Goal: Information Seeking & Learning: Check status

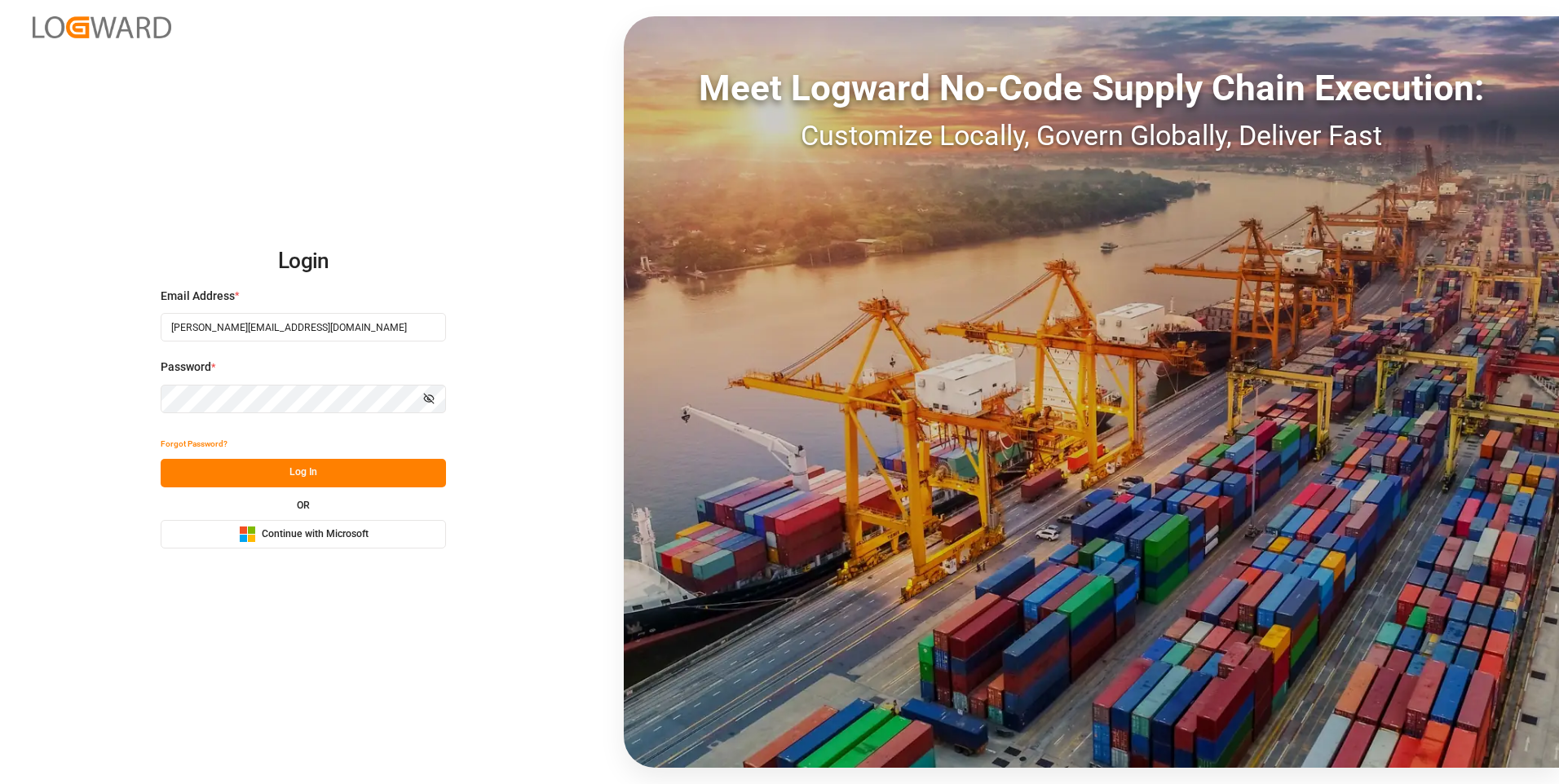
click at [258, 474] on button "Log In" at bounding box center [302, 473] width 285 height 29
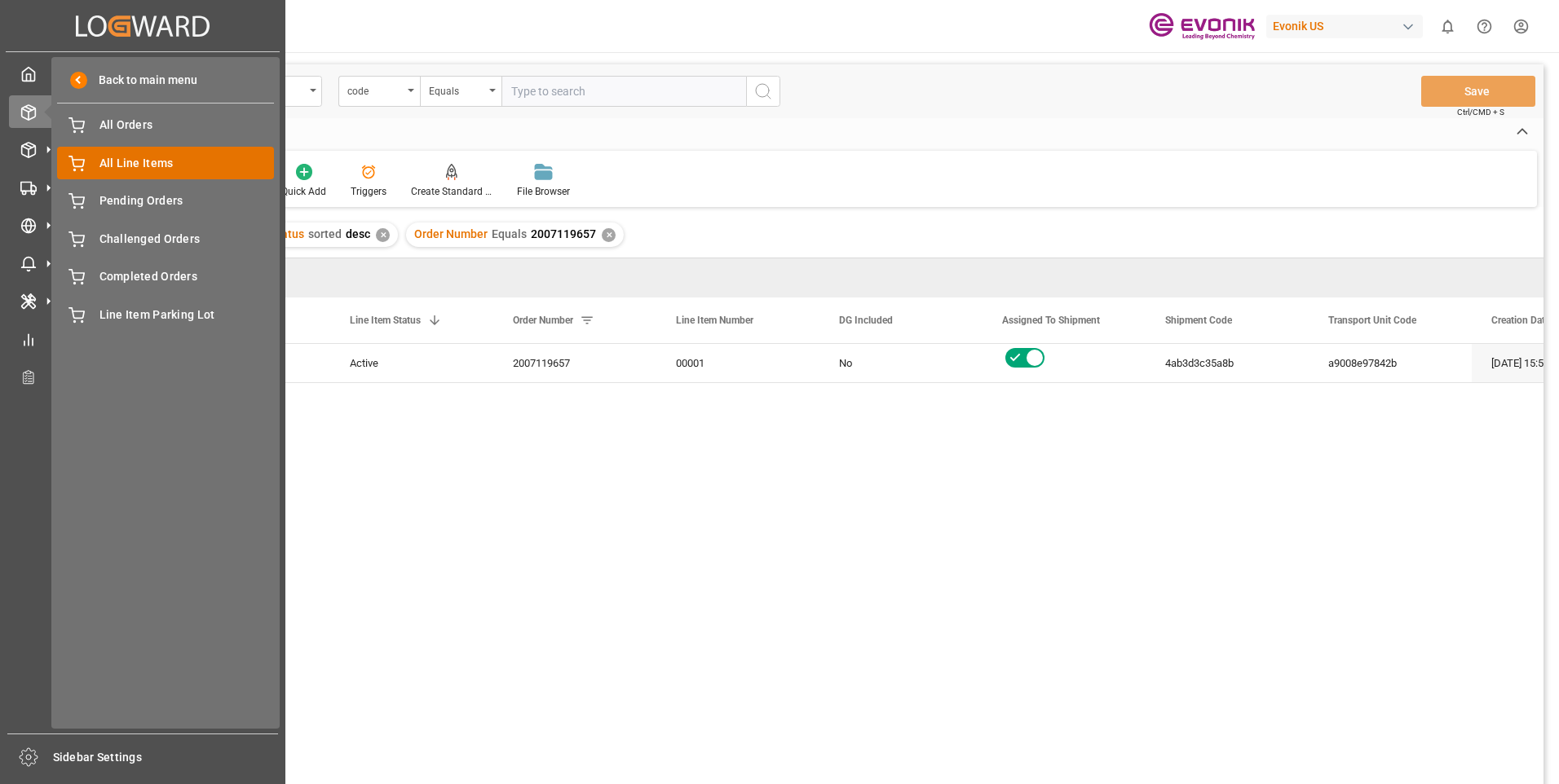
click at [129, 160] on span "All Line Items" at bounding box center [187, 163] width 175 height 17
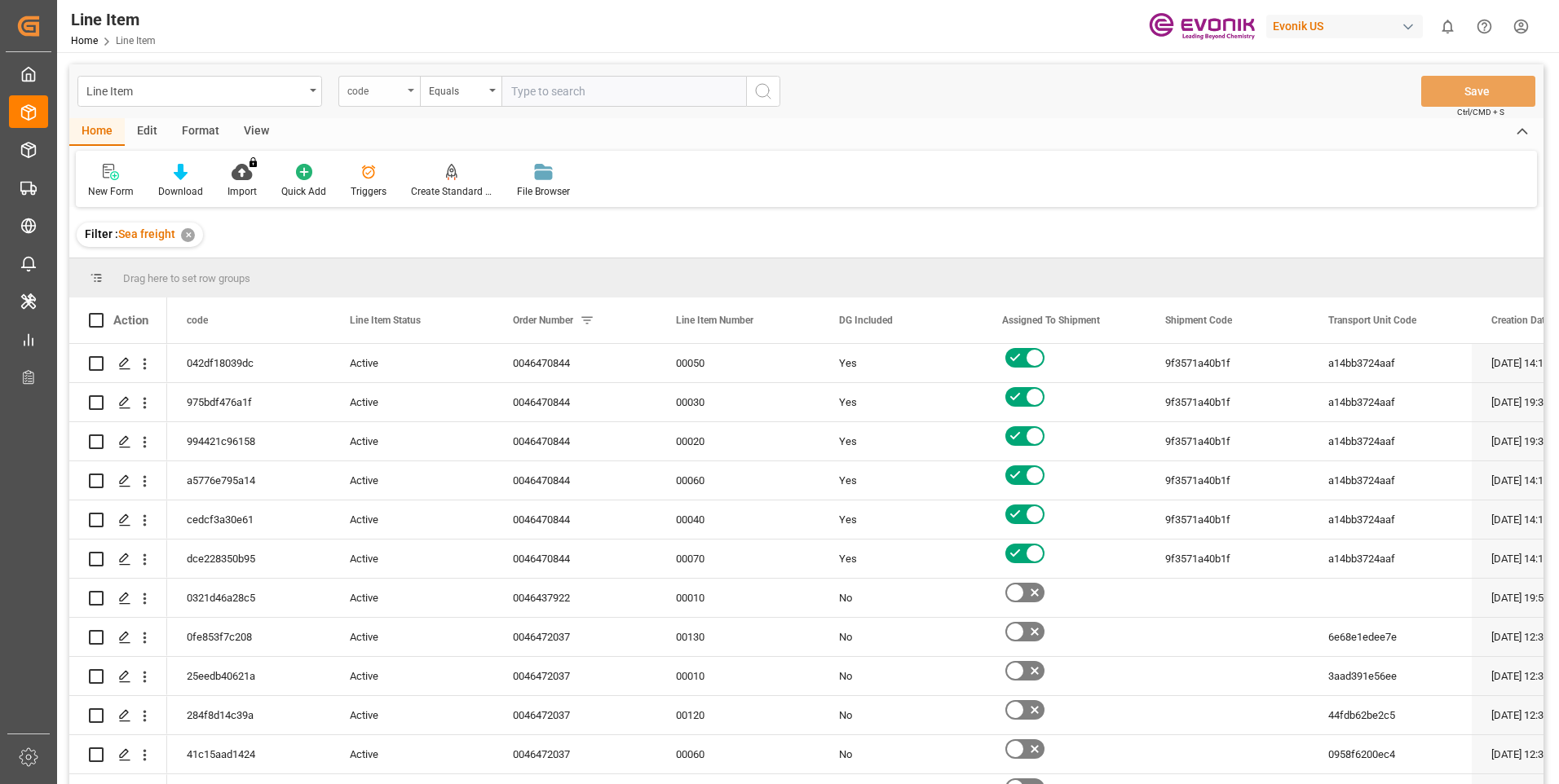
click at [397, 87] on div "code" at bounding box center [375, 89] width 55 height 19
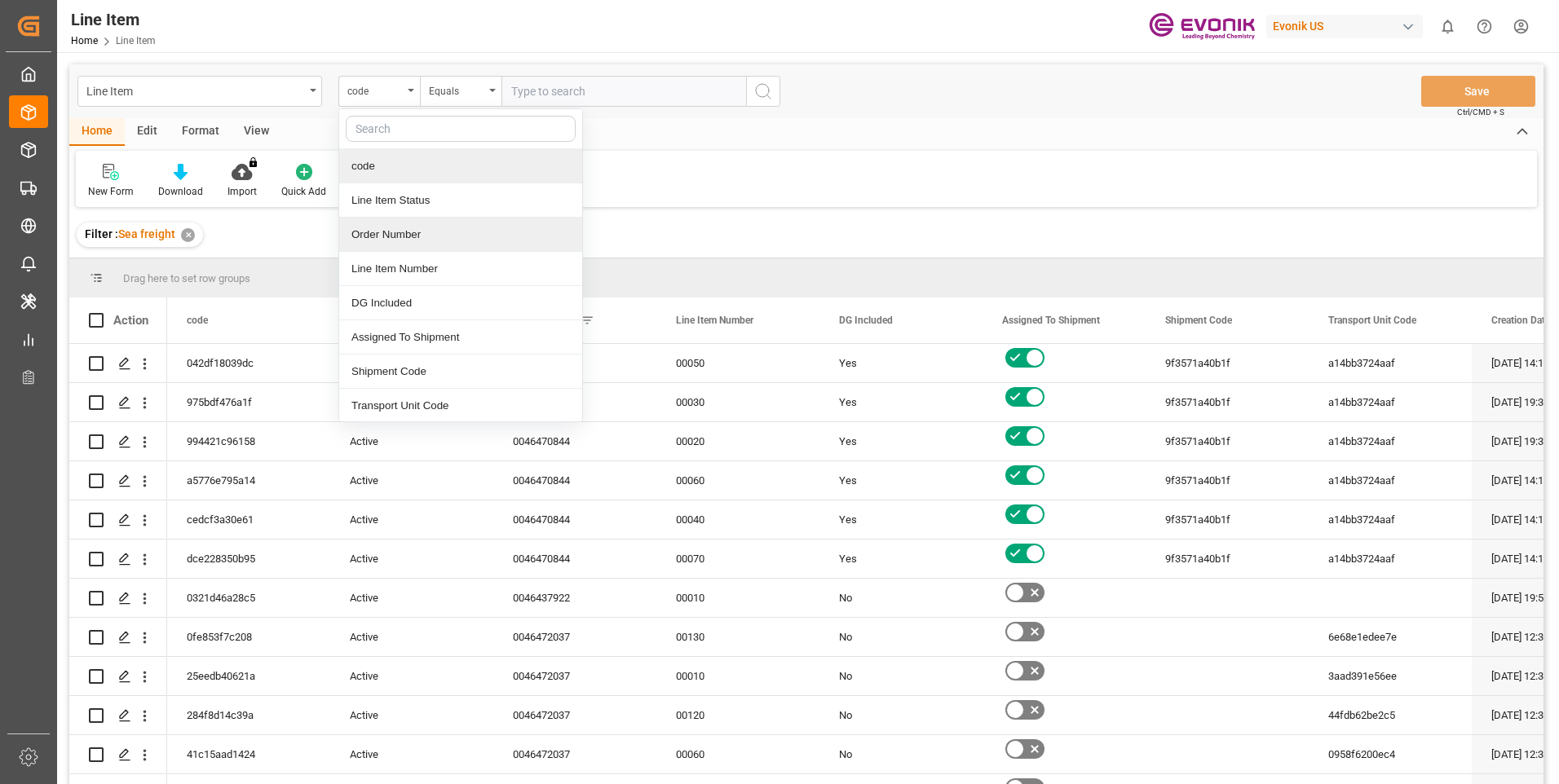
click at [367, 243] on div "Order Number" at bounding box center [461, 235] width 243 height 35
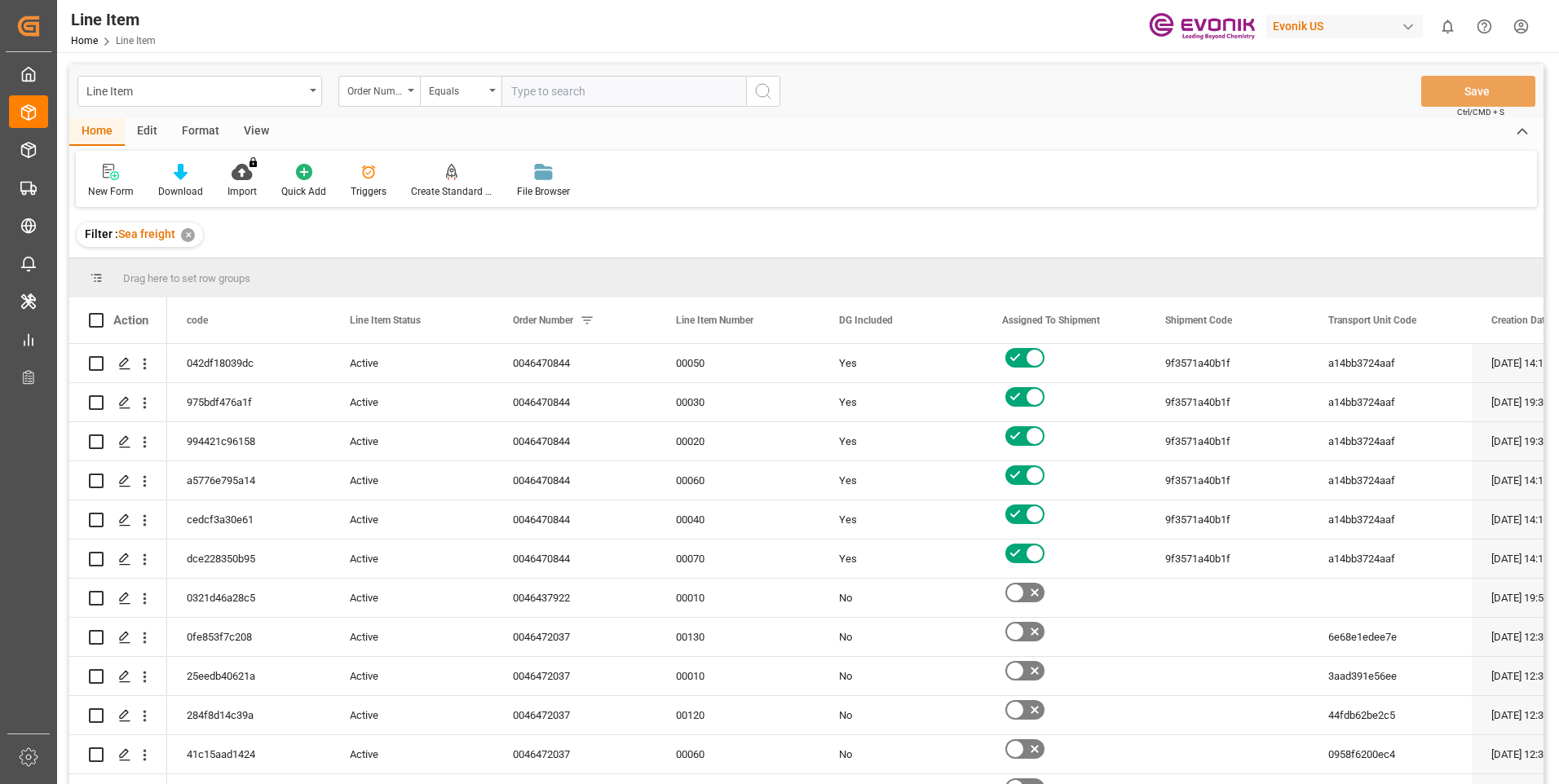
click at [560, 91] on input "text" at bounding box center [624, 91] width 245 height 31
paste input "0046460739"
type input "0046460739"
click at [758, 97] on icon "search button" at bounding box center [763, 91] width 20 height 20
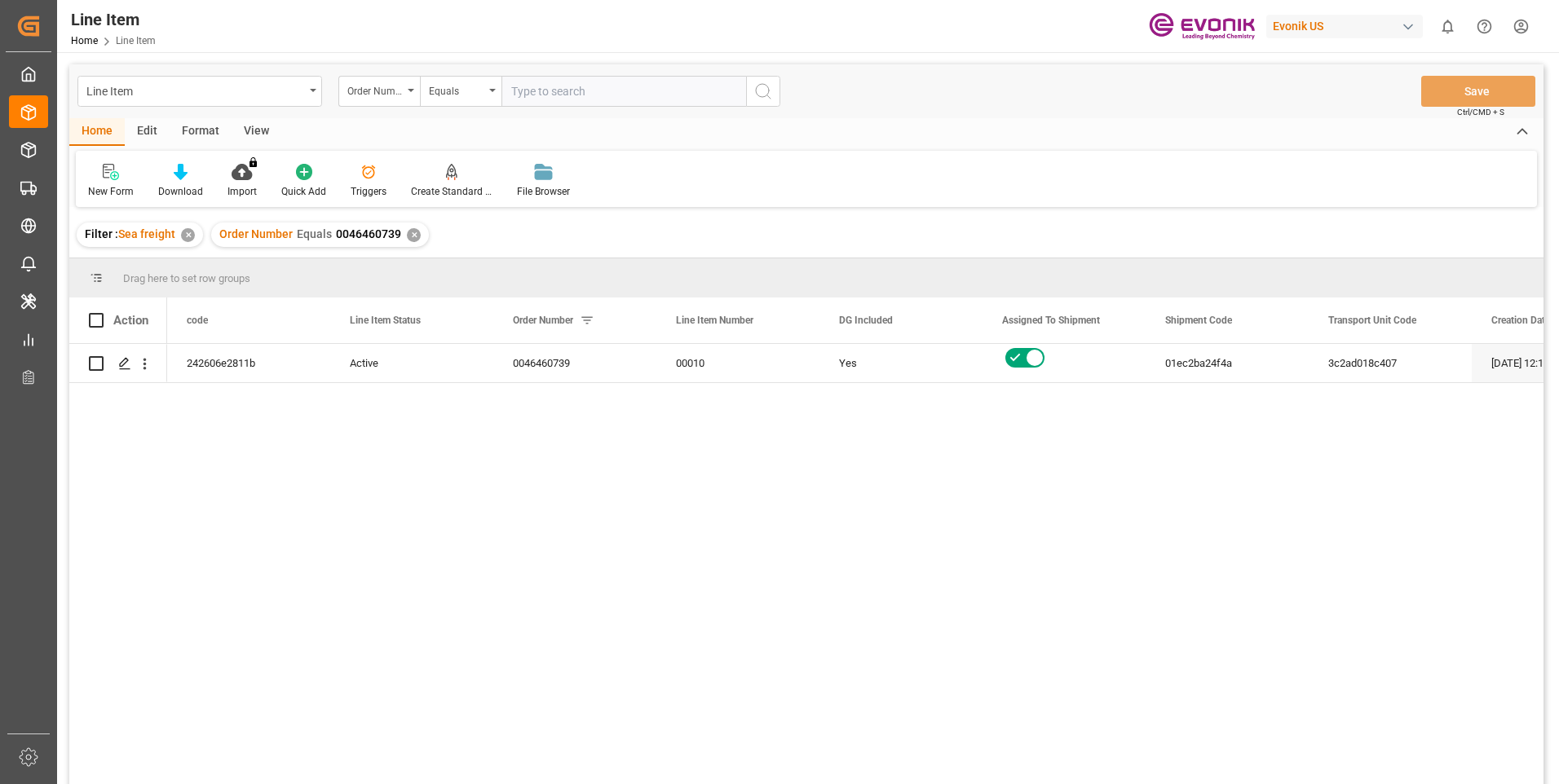
click at [566, 95] on input "text" at bounding box center [624, 91] width 245 height 31
paste input "0046466718"
type input "0046466718"
click at [767, 92] on icon "search button" at bounding box center [763, 91] width 20 height 20
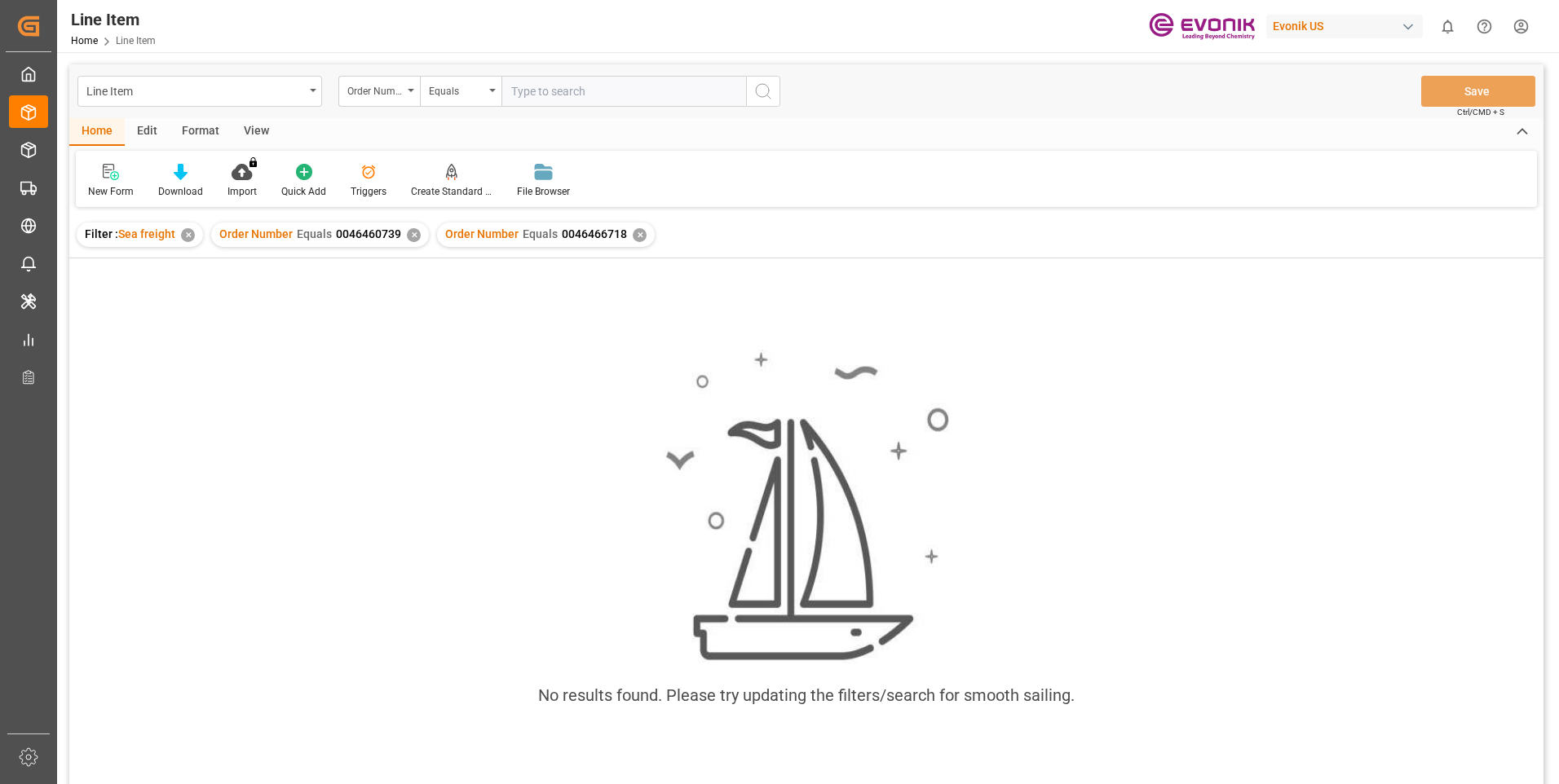
click at [407, 235] on div "✕" at bounding box center [413, 235] width 14 height 14
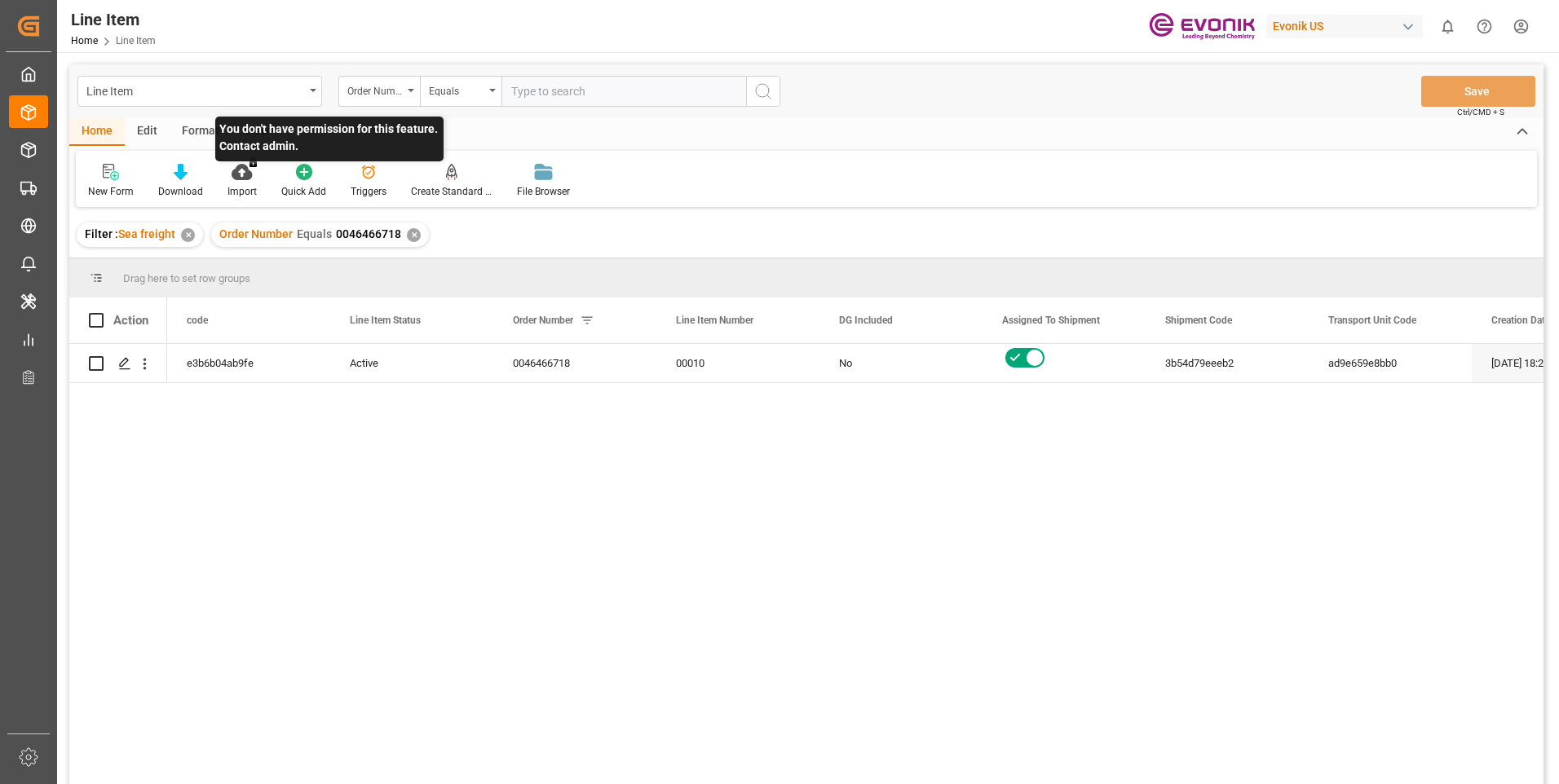
click at [250, 133] on p "You don't have permission for this feature. Contact admin." at bounding box center [330, 139] width 228 height 45
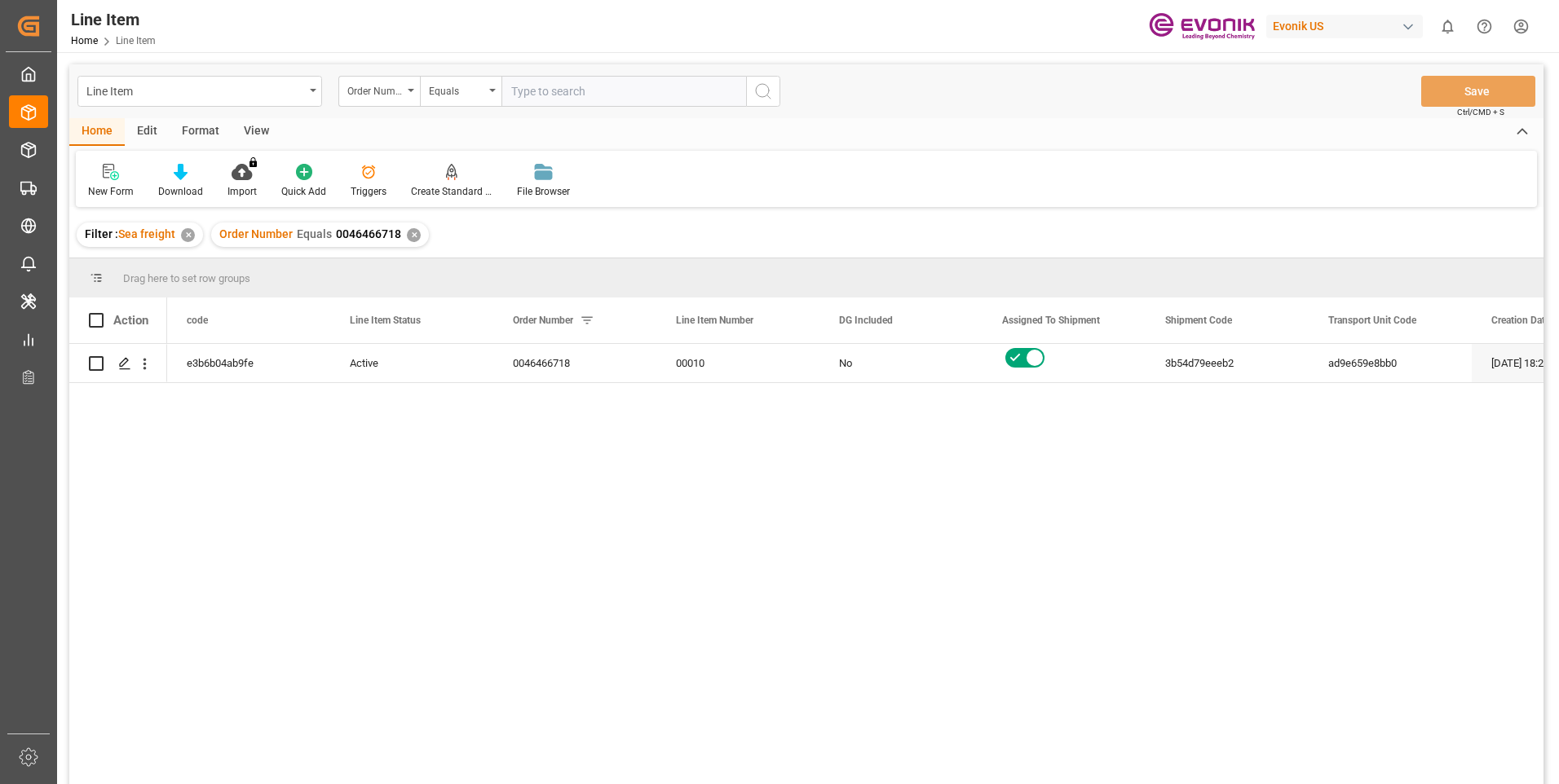
click at [251, 136] on div "View" at bounding box center [256, 132] width 50 height 28
click at [199, 182] on div "Standard Templates" at bounding box center [185, 181] width 106 height 36
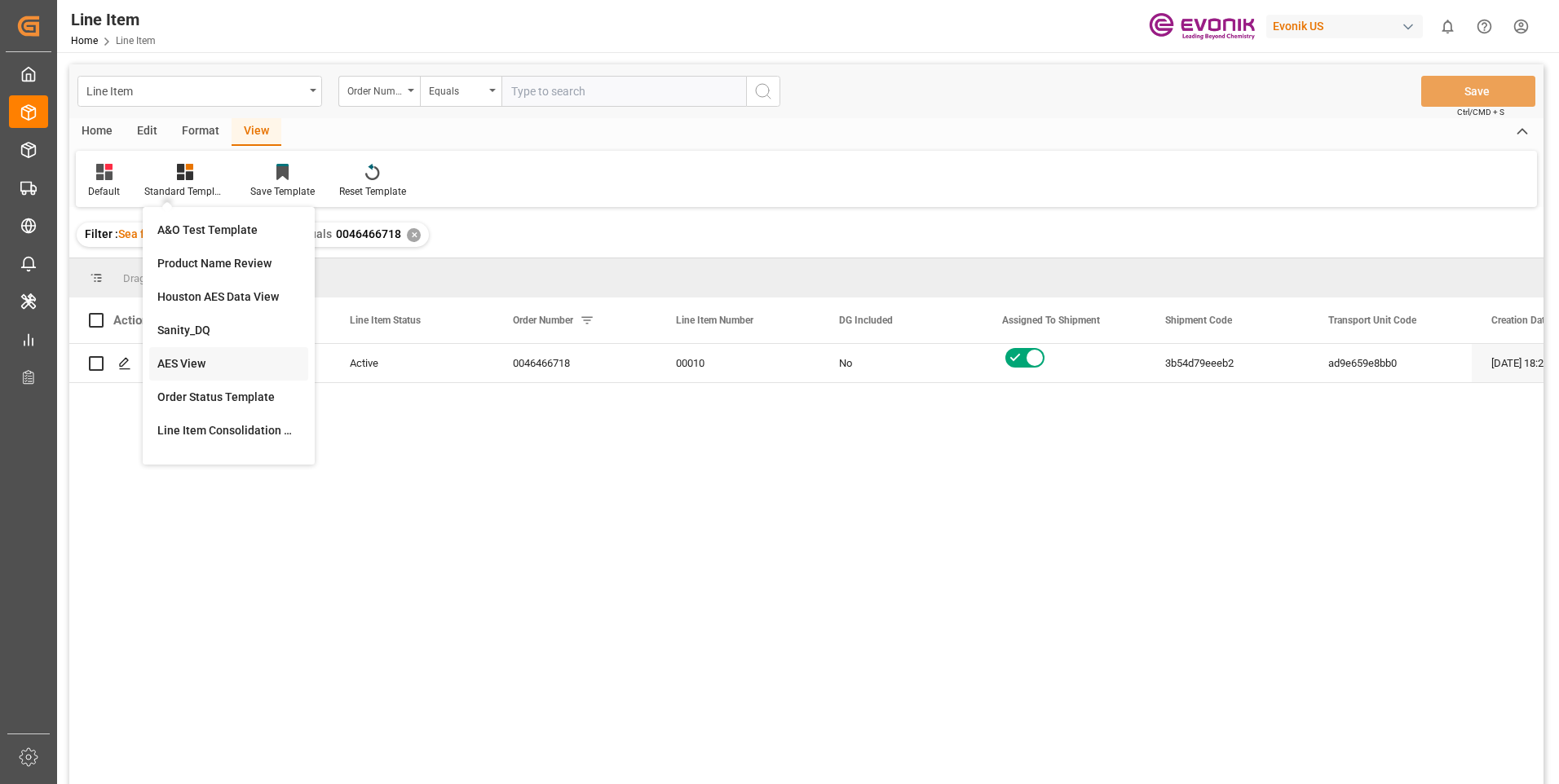
click at [201, 366] on div "AES View" at bounding box center [228, 363] width 143 height 17
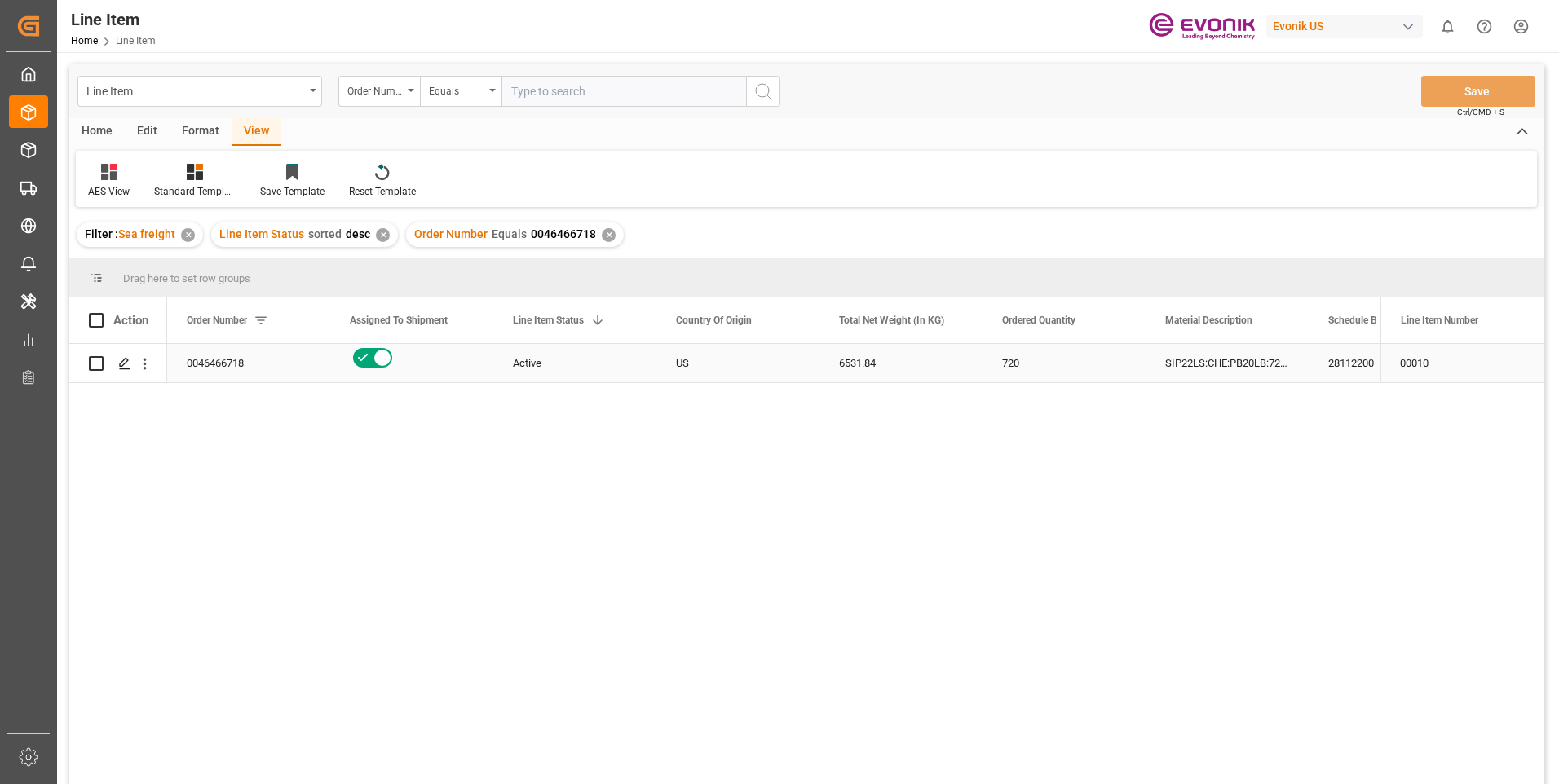
click at [1175, 366] on div "SIP22LS:CHE:PB20LB:720HP:I2:P:$" at bounding box center [1227, 363] width 163 height 39
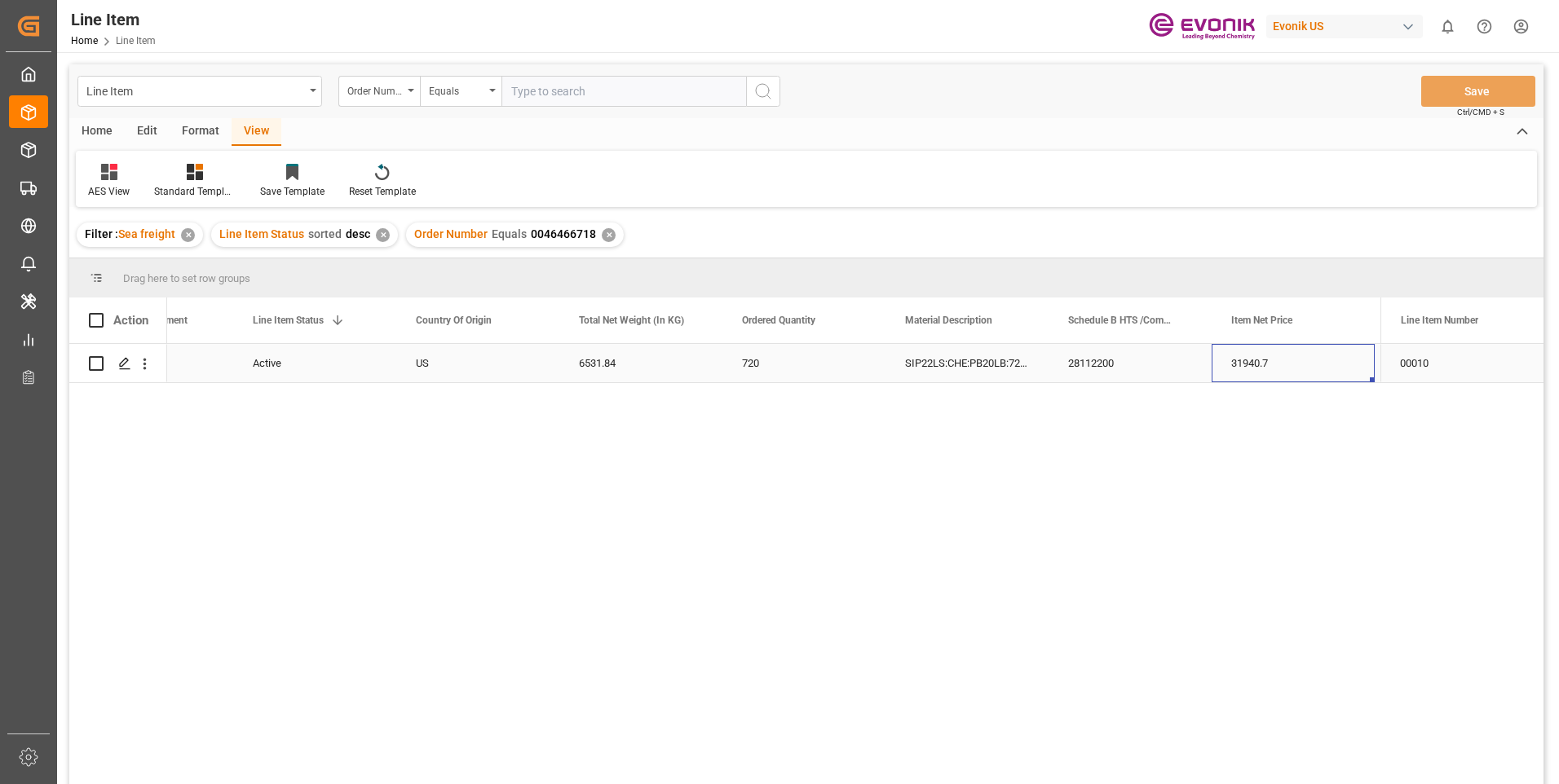
scroll to position [0, 423]
click at [941, 357] on div "28112200" at bounding box center [966, 363] width 163 height 39
click at [602, 369] on div "Reseller" at bounding box center [640, 363] width 163 height 39
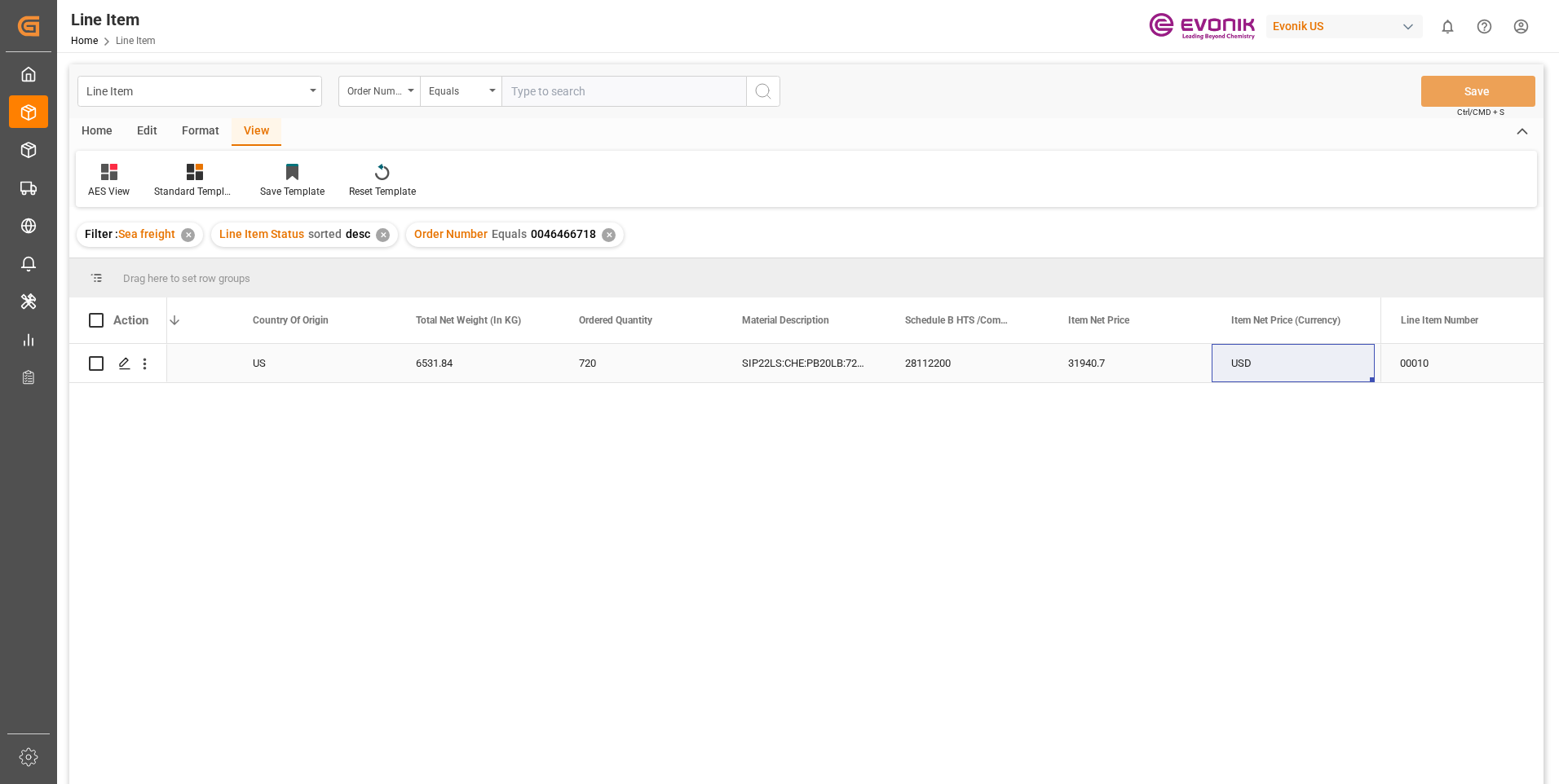
click at [929, 367] on div "28112200" at bounding box center [966, 363] width 163 height 39
click at [752, 367] on div "SIP22LS:CHE:PB20LB:720HP:I2:P:$" at bounding box center [804, 363] width 163 height 39
click at [454, 362] on div "6531.84" at bounding box center [477, 363] width 163 height 39
click at [1109, 353] on div "31940.7" at bounding box center [1130, 363] width 163 height 39
click at [523, 99] on input "text" at bounding box center [624, 91] width 245 height 31
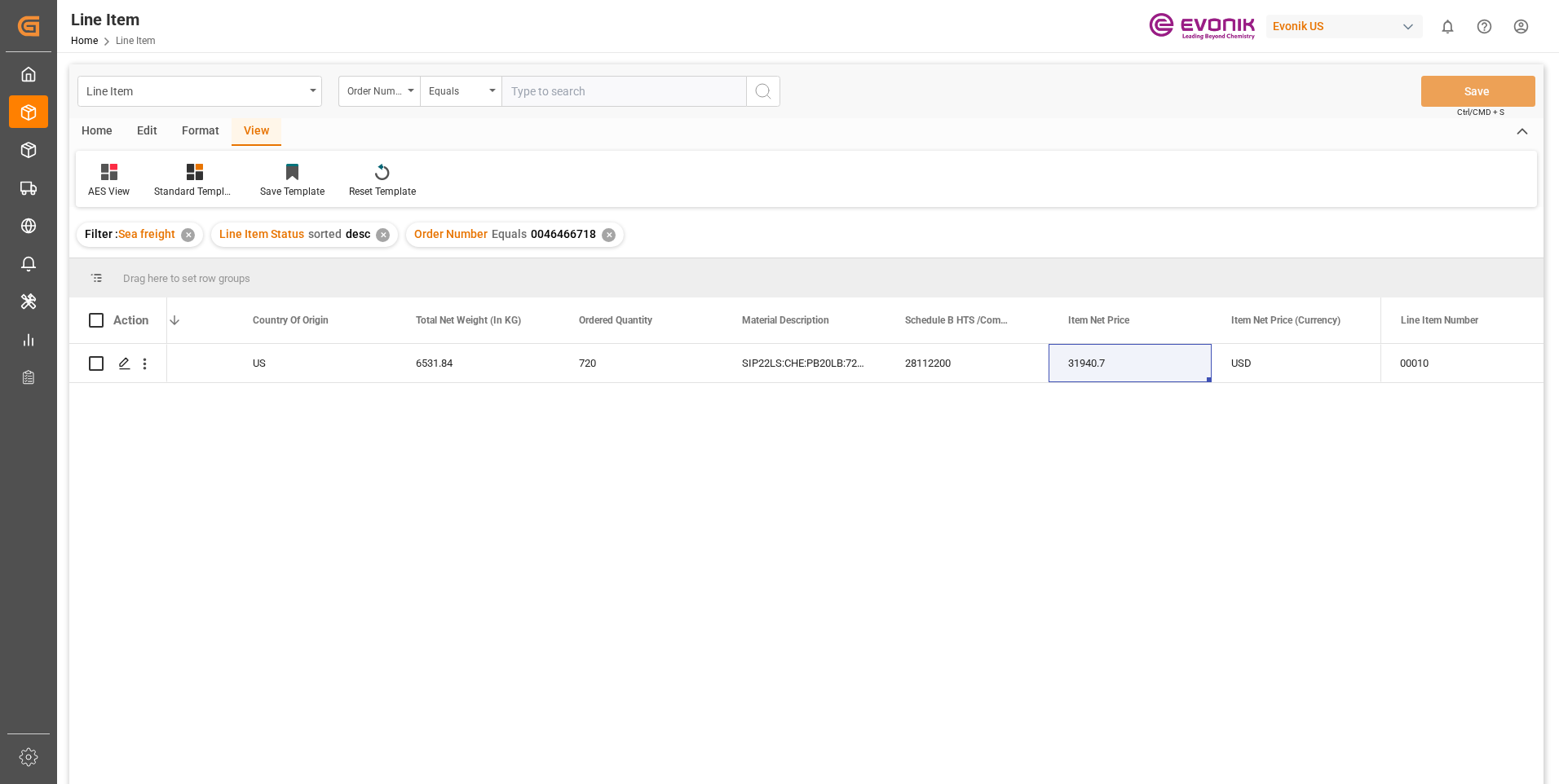
paste input "2007083740"
type input "2007083740"
click at [754, 98] on icon "search button" at bounding box center [763, 91] width 20 height 20
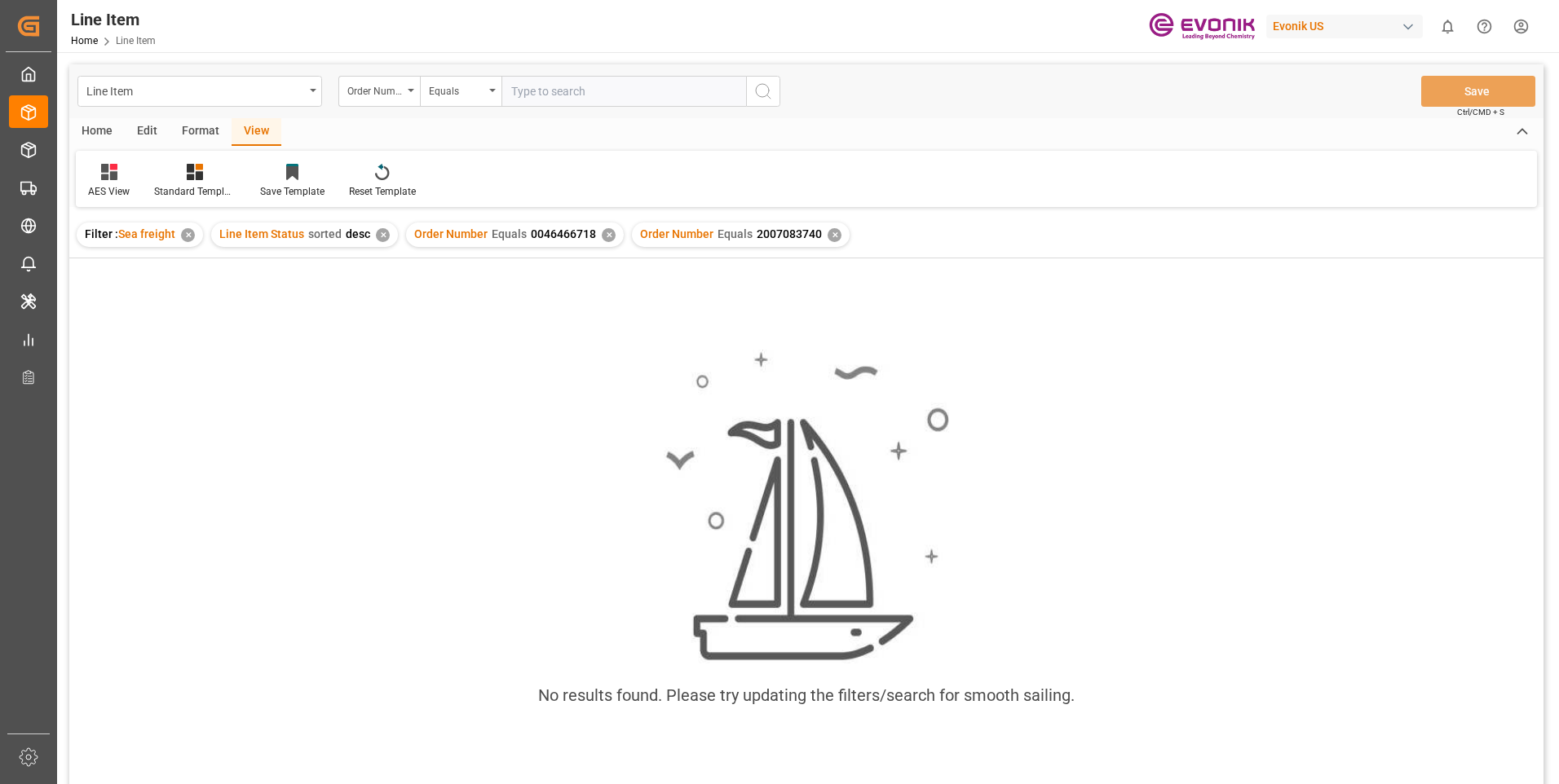
click at [605, 240] on div "✕" at bounding box center [608, 235] width 14 height 14
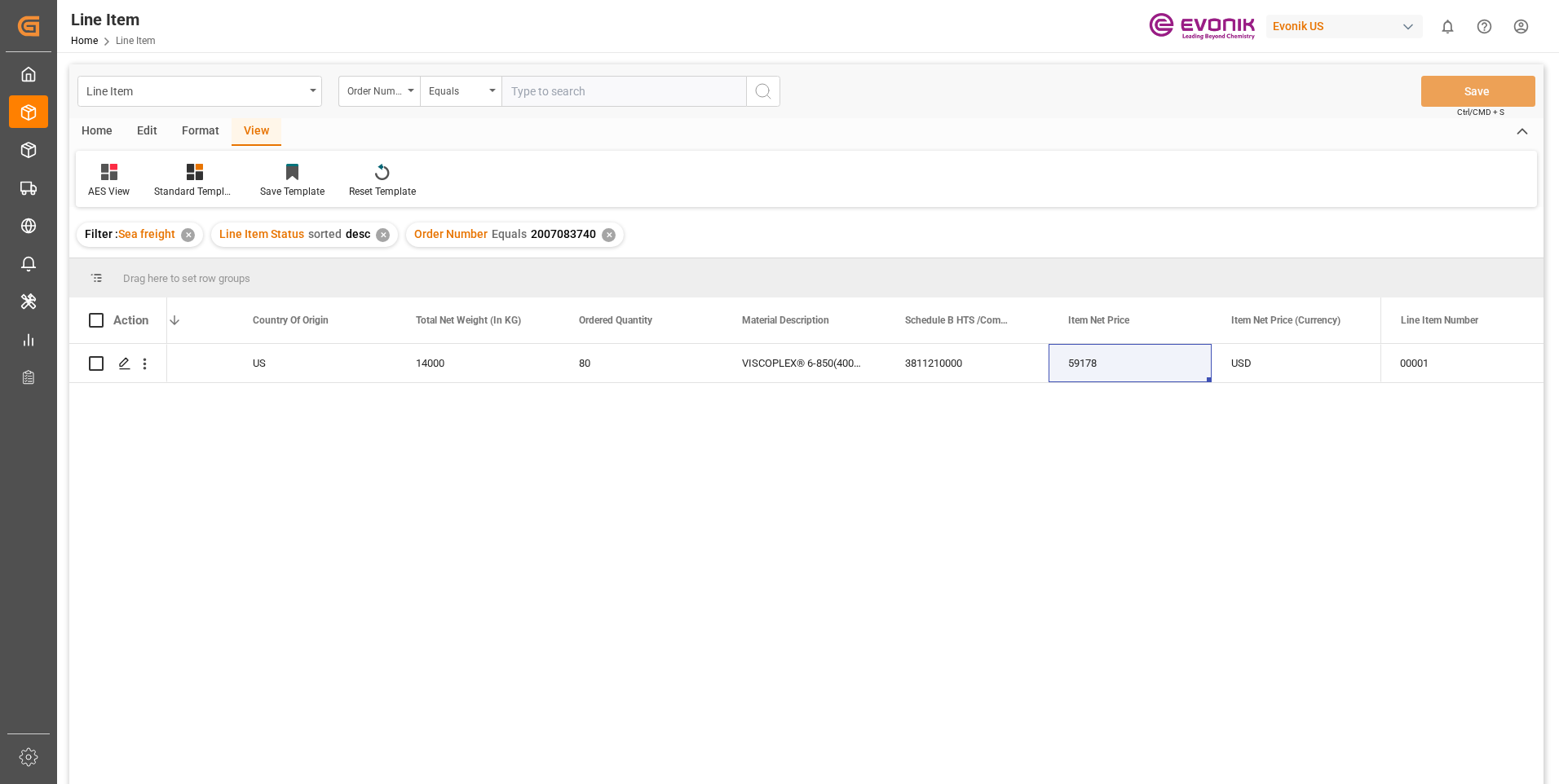
click at [523, 93] on input "text" at bounding box center [624, 91] width 245 height 31
paste input "2007083740"
type input "2007083740"
click at [773, 96] on button "search button" at bounding box center [763, 91] width 35 height 31
click at [602, 232] on div "✕" at bounding box center [608, 235] width 14 height 14
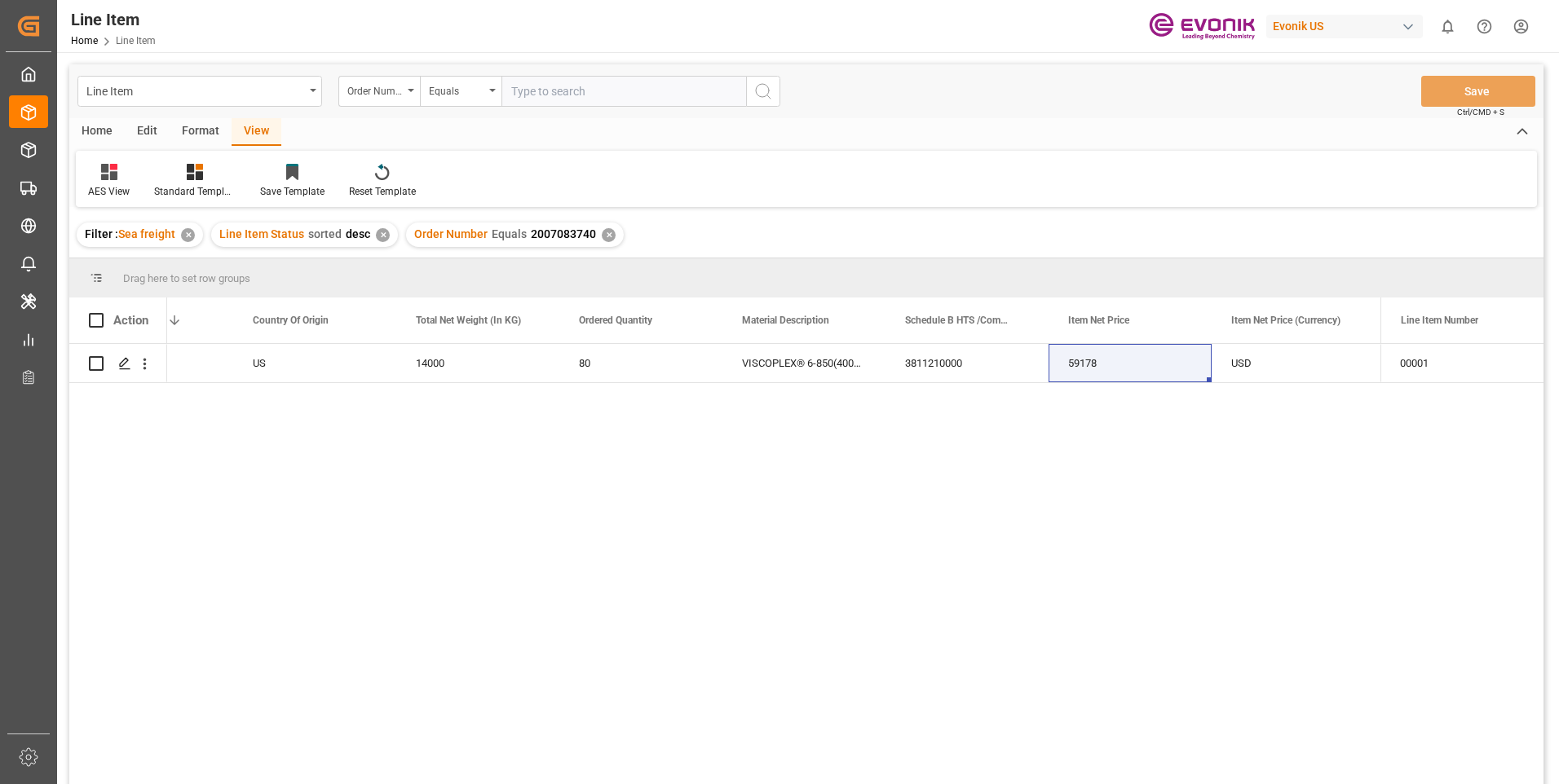
click at [529, 86] on input "text" at bounding box center [624, 91] width 245 height 31
click at [596, 91] on input "text" at bounding box center [624, 91] width 245 height 31
paste input "2007083740"
type input "2007083740"
click at [928, 362] on div "3811210000" at bounding box center [966, 363] width 163 height 39
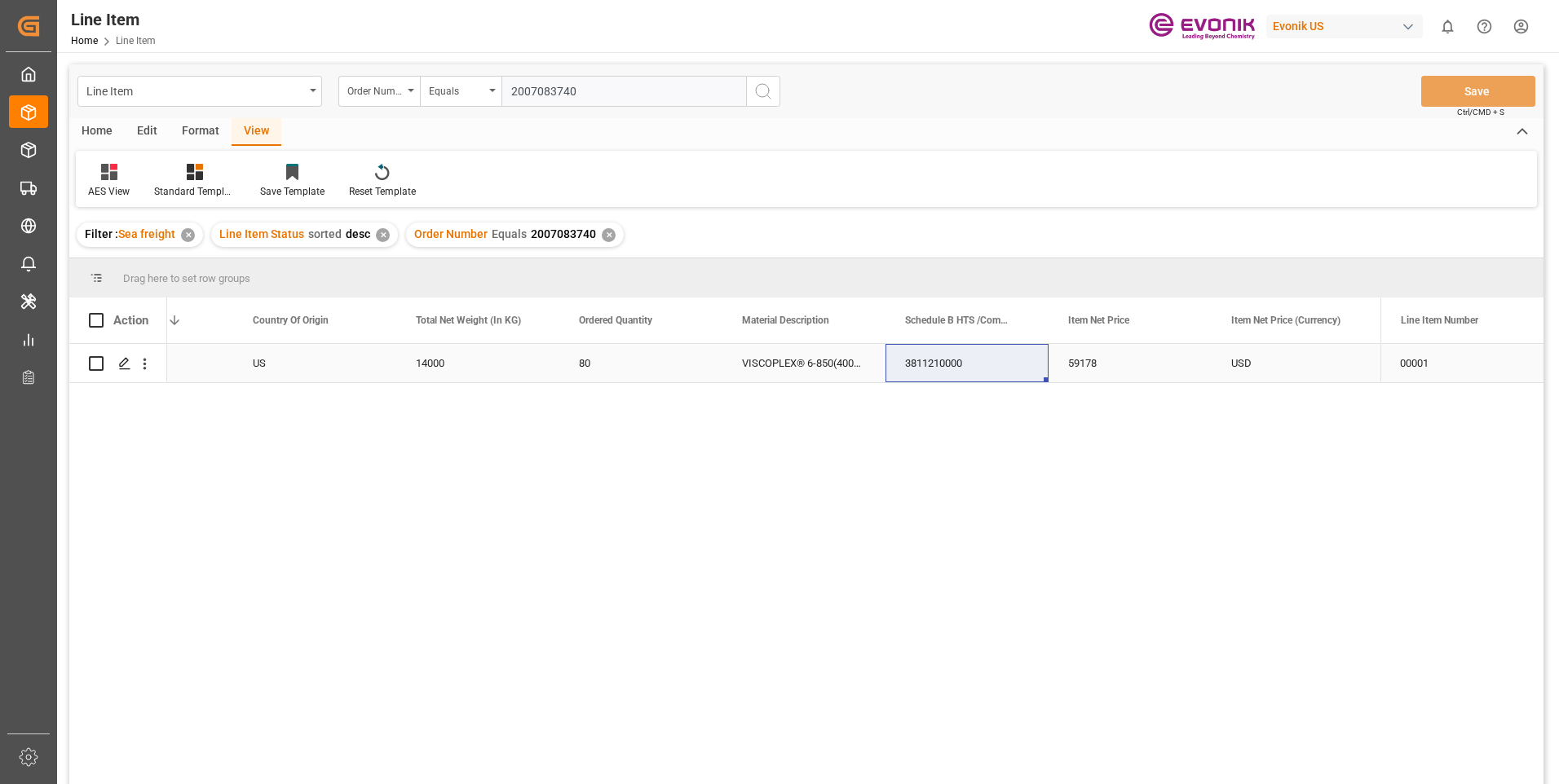
click at [1068, 367] on div "59178" at bounding box center [1130, 363] width 163 height 39
click at [803, 358] on div "TIANJIN NISSEKI LUBRICANTS &;GREASE CO., LTD." at bounding box center [809, 363] width 163 height 39
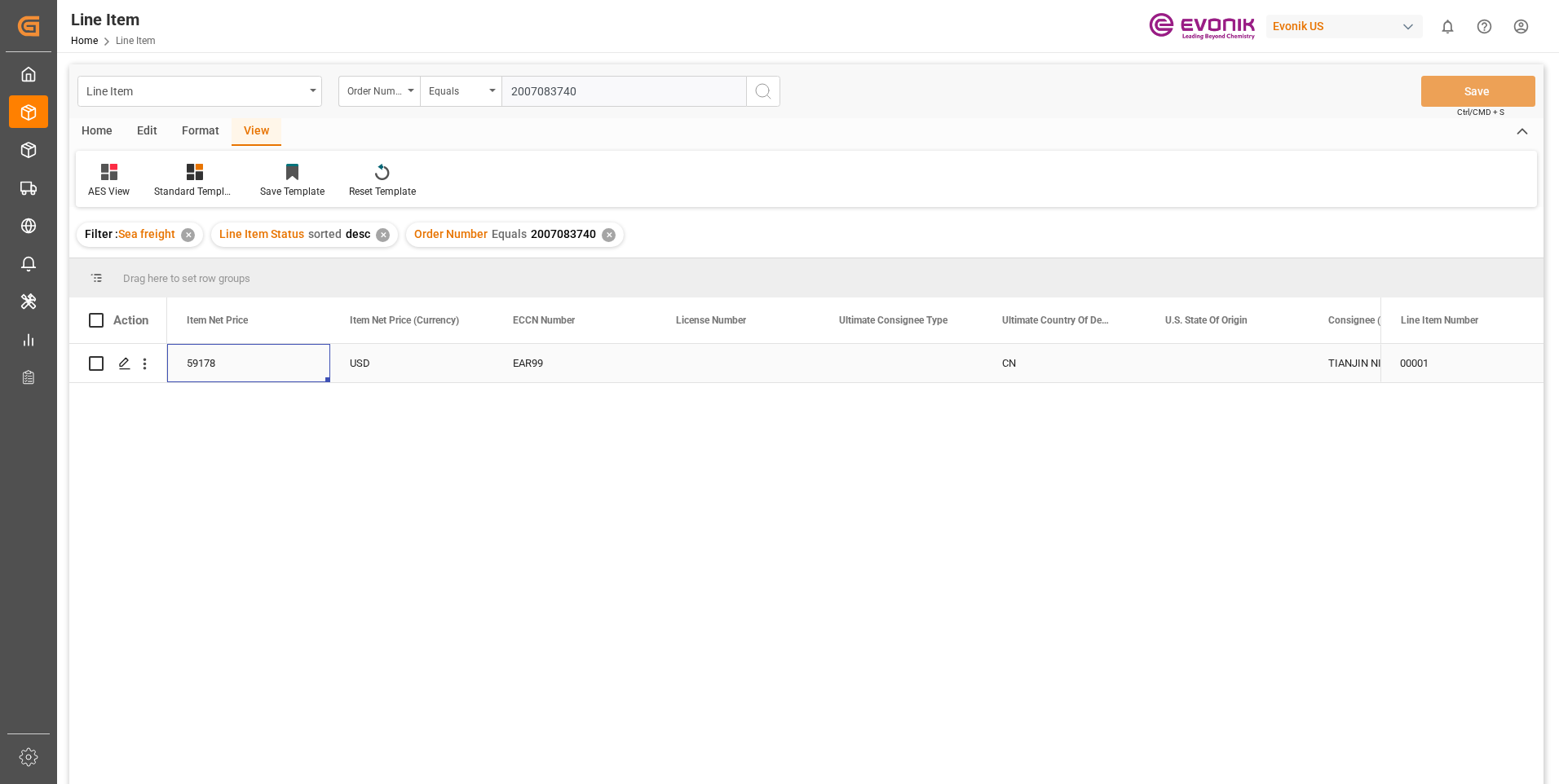
scroll to position [0, 1142]
click at [368, 362] on div "59178" at bounding box center [412, 363] width 163 height 39
click at [528, 370] on div "Active" at bounding box center [574, 364] width 124 height 38
click at [1327, 358] on div "3811210000" at bounding box center [1390, 363] width 163 height 39
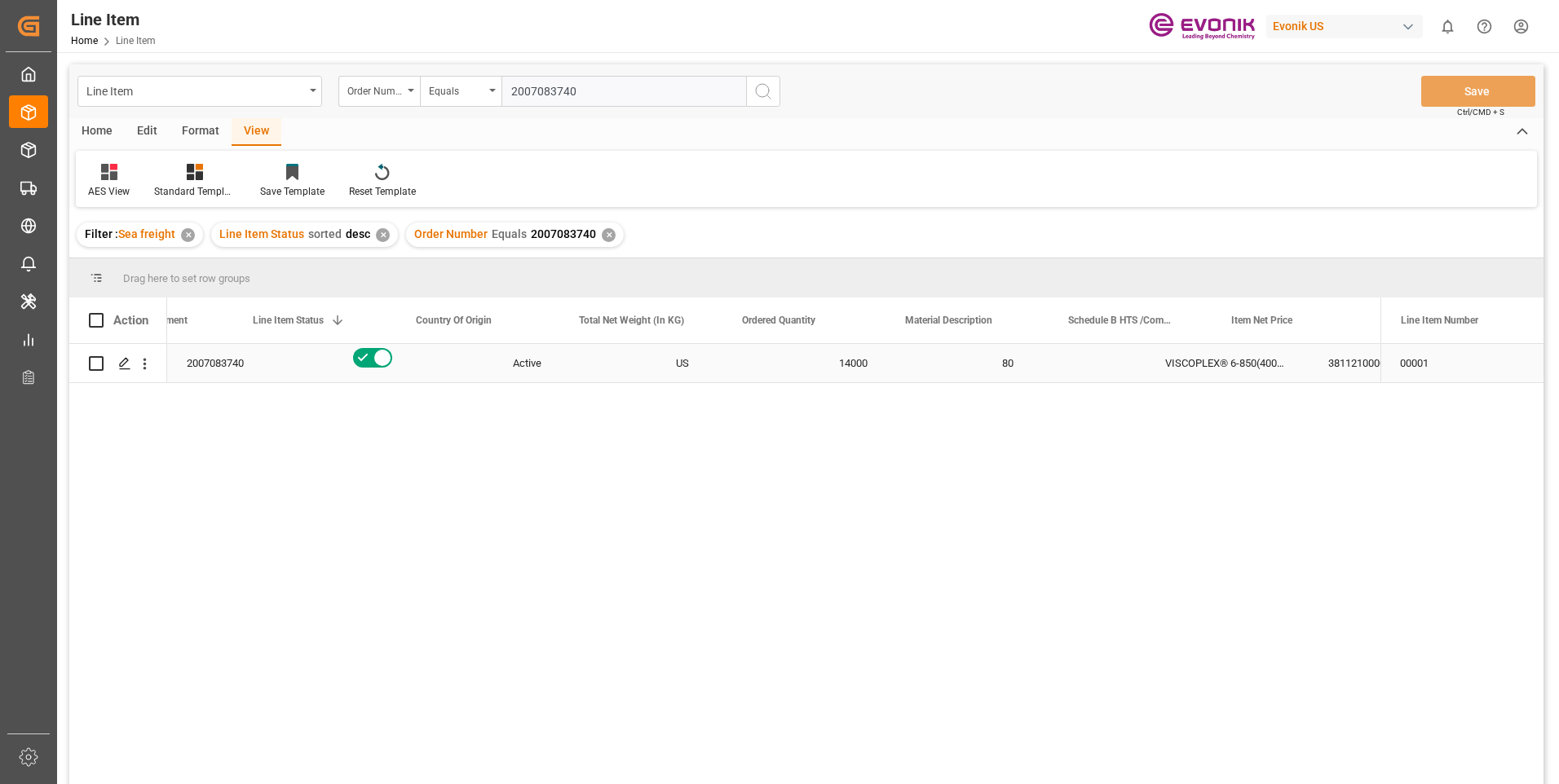
scroll to position [0, 260]
click at [1129, 359] on div "3811210000" at bounding box center [1130, 363] width 163 height 39
click at [631, 382] on div "14000" at bounding box center [640, 363] width 163 height 39
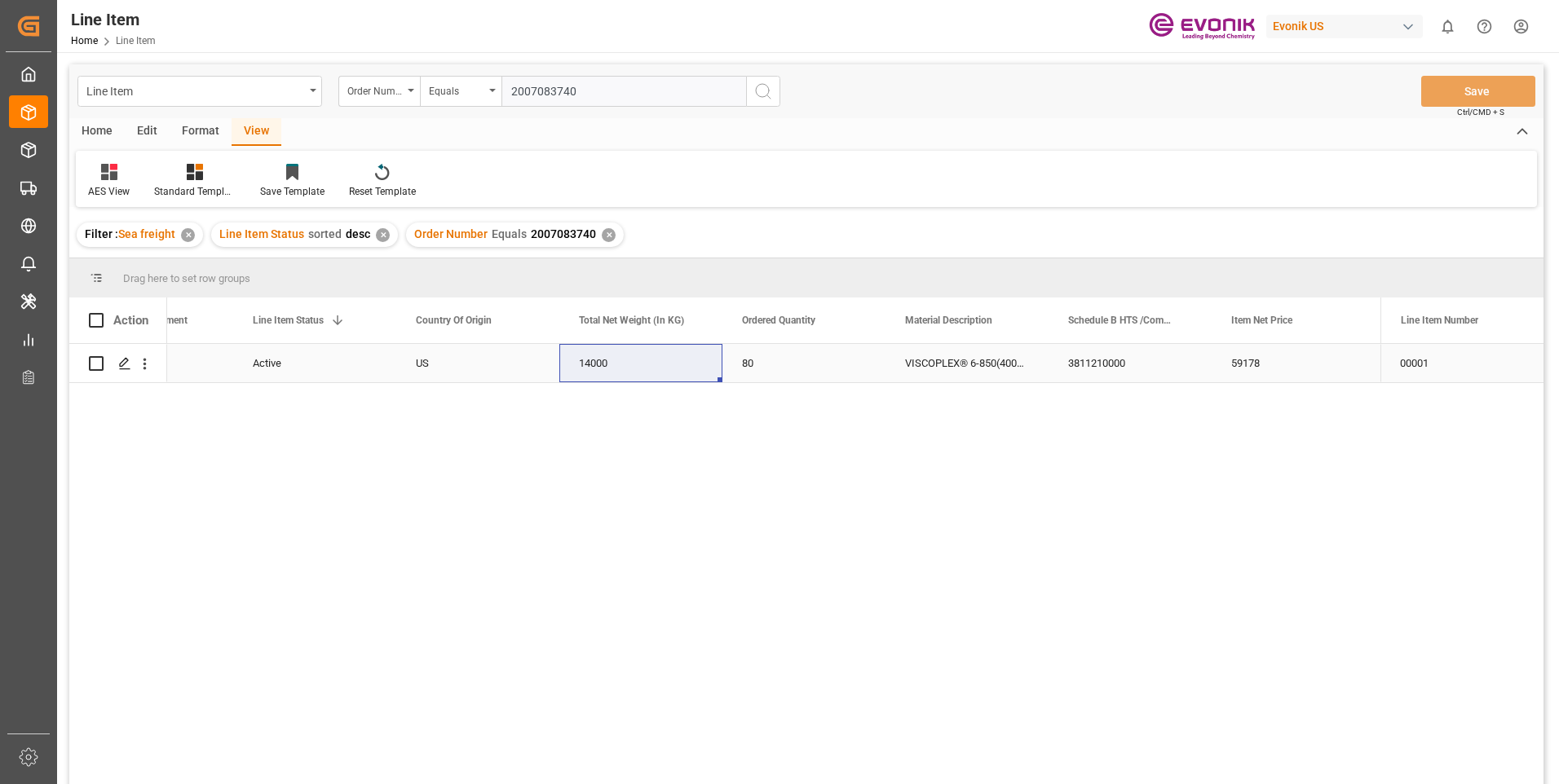
click at [276, 358] on div "Active" at bounding box center [314, 364] width 124 height 38
click at [1247, 352] on div "59178" at bounding box center [1293, 363] width 163 height 39
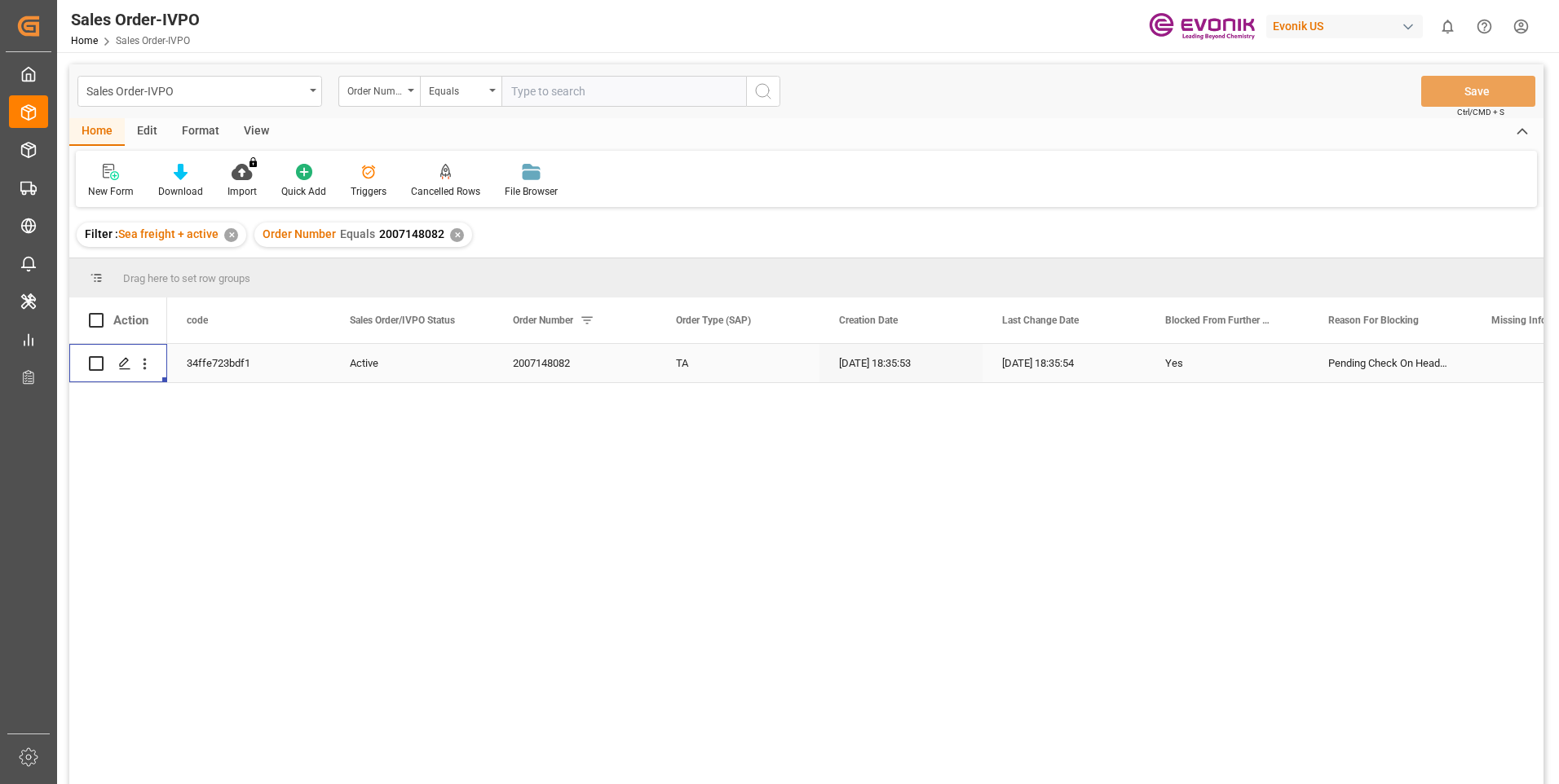
click at [549, 90] on input "text" at bounding box center [624, 91] width 245 height 31
paste input "2007083740"
type input "2007083740"
click at [761, 93] on icon "search button" at bounding box center [763, 91] width 20 height 20
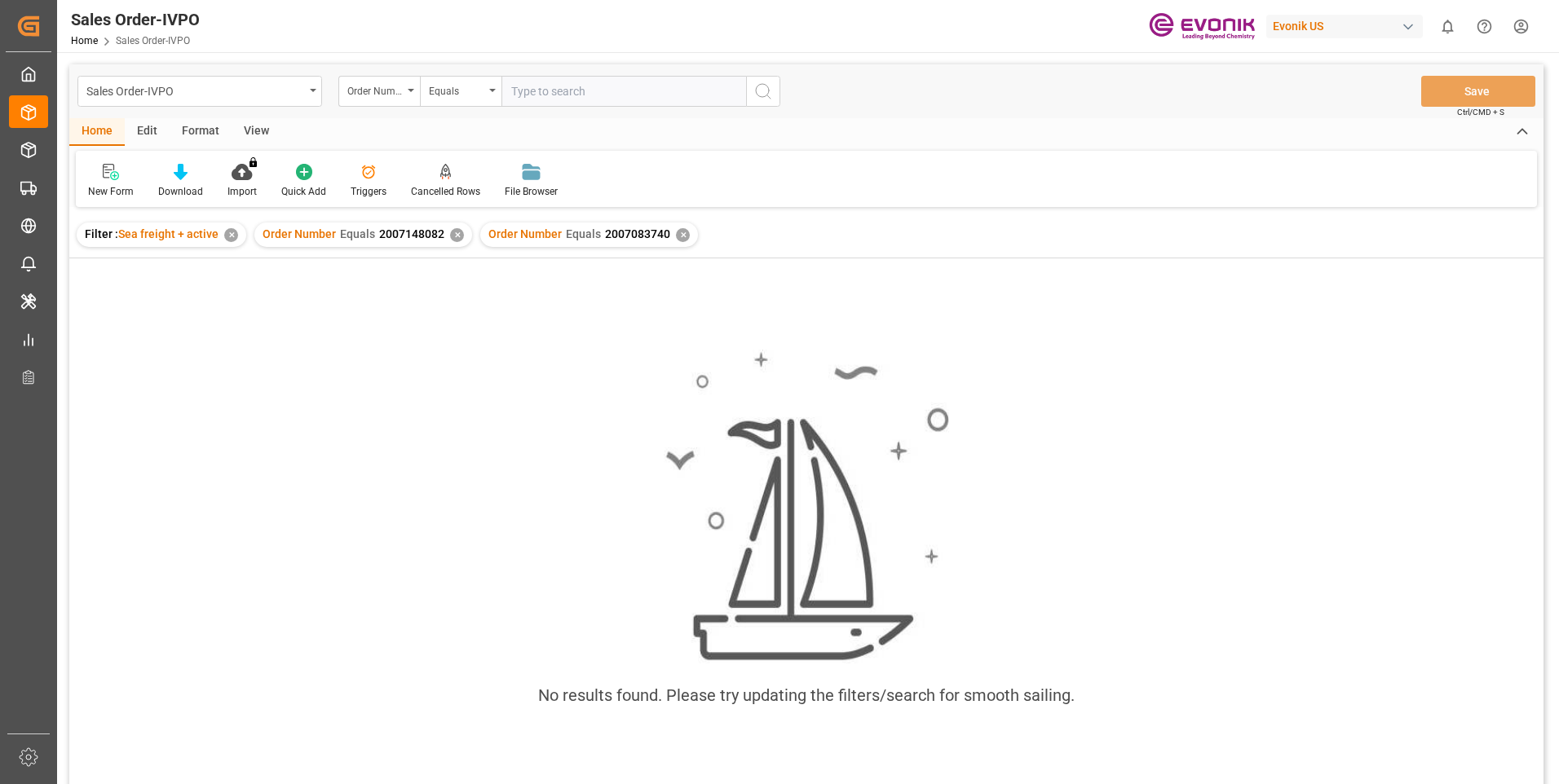
click at [446, 229] on div "Order Number Equals 2007148082 ✕" at bounding box center [362, 235] width 218 height 25
click at [450, 237] on div "✕" at bounding box center [457, 235] width 14 height 14
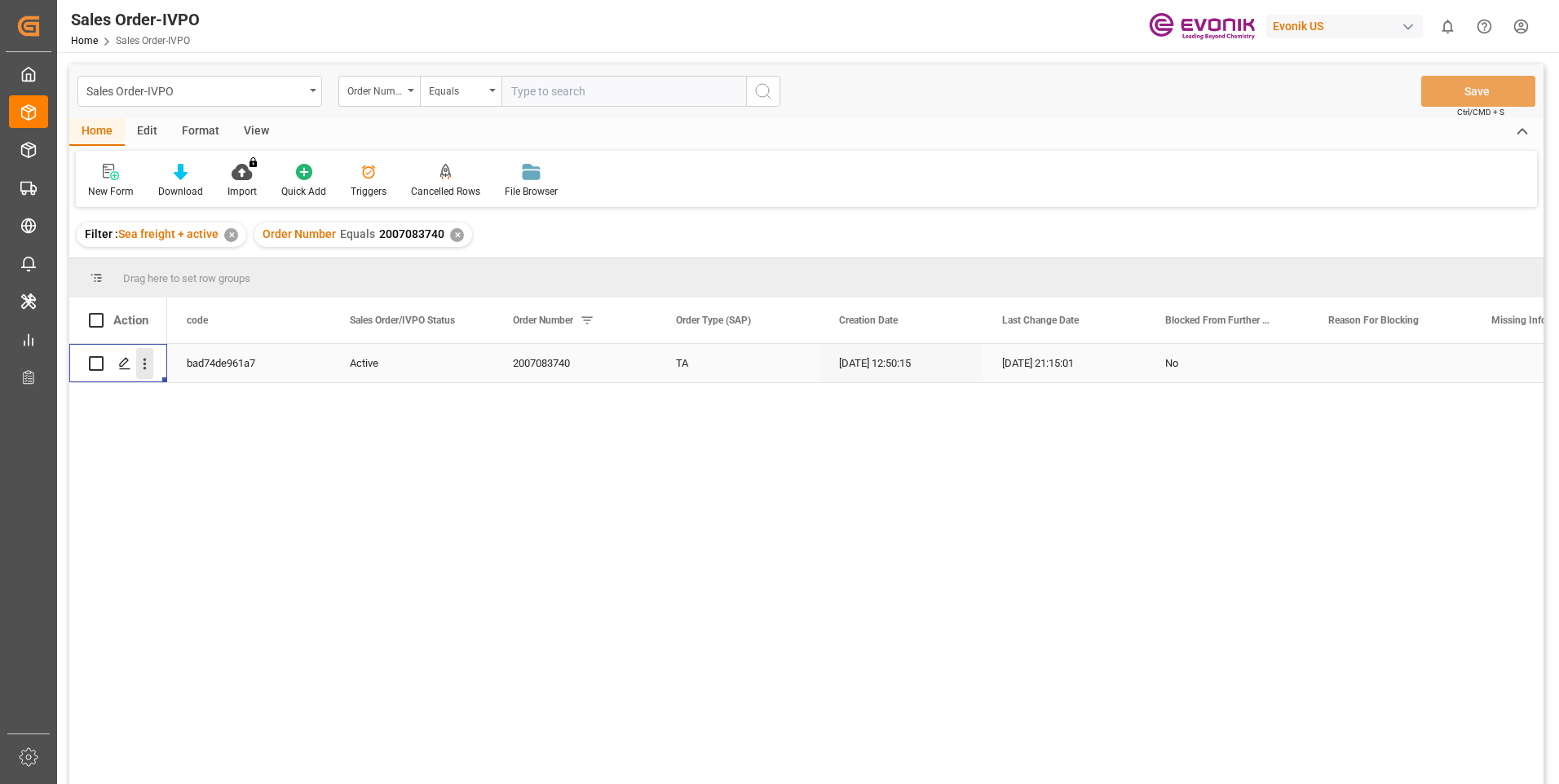
click at [150, 365] on icon "open menu" at bounding box center [145, 363] width 17 height 17
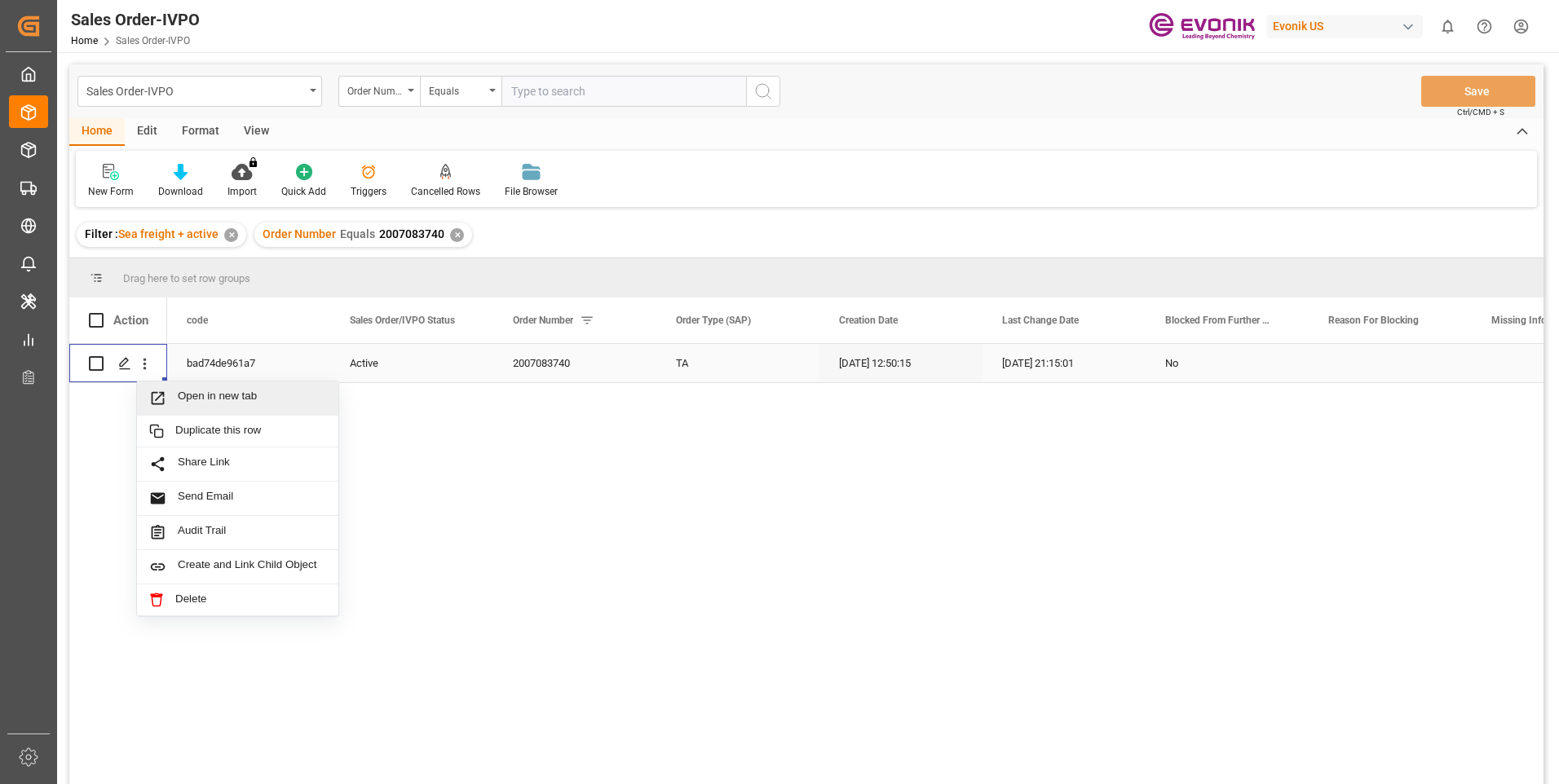
click at [210, 395] on span "Open in new tab" at bounding box center [251, 398] width 149 height 17
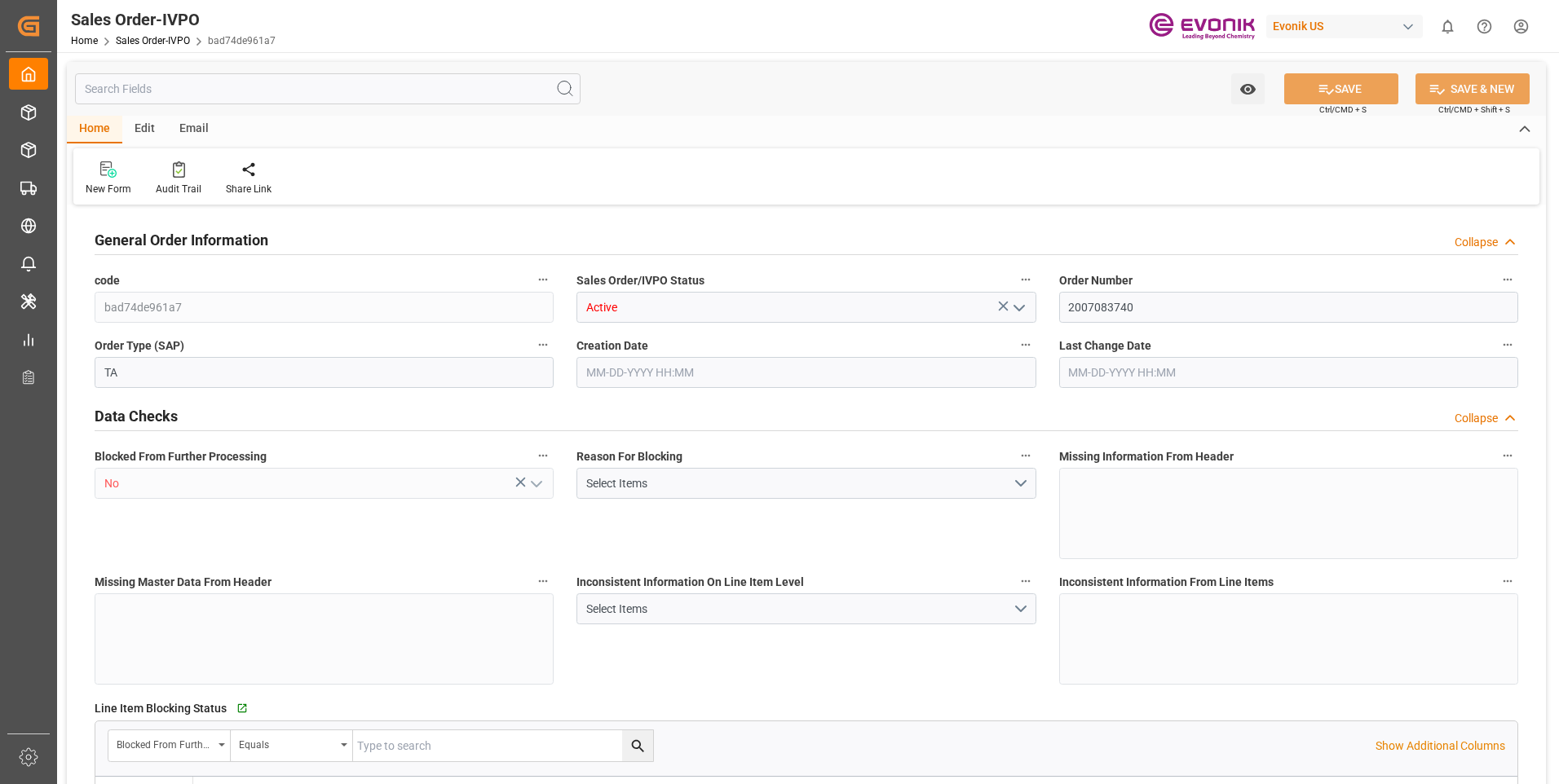
type input "CNXGA"
type input "0"
type input "1"
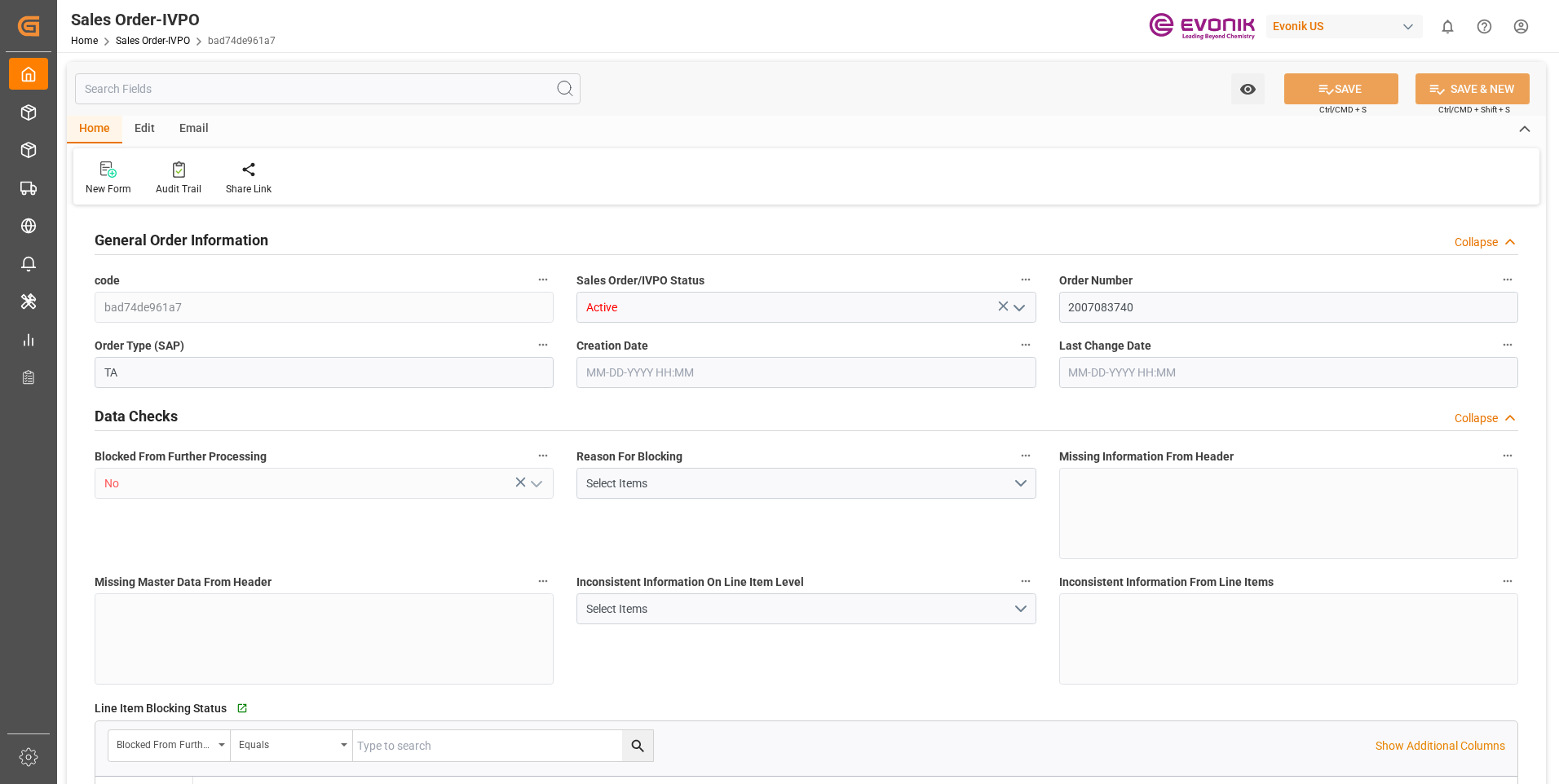
type input "16200"
type input "26.4204"
type input "17000"
type input "30"
type input "07-25-2025 12:50"
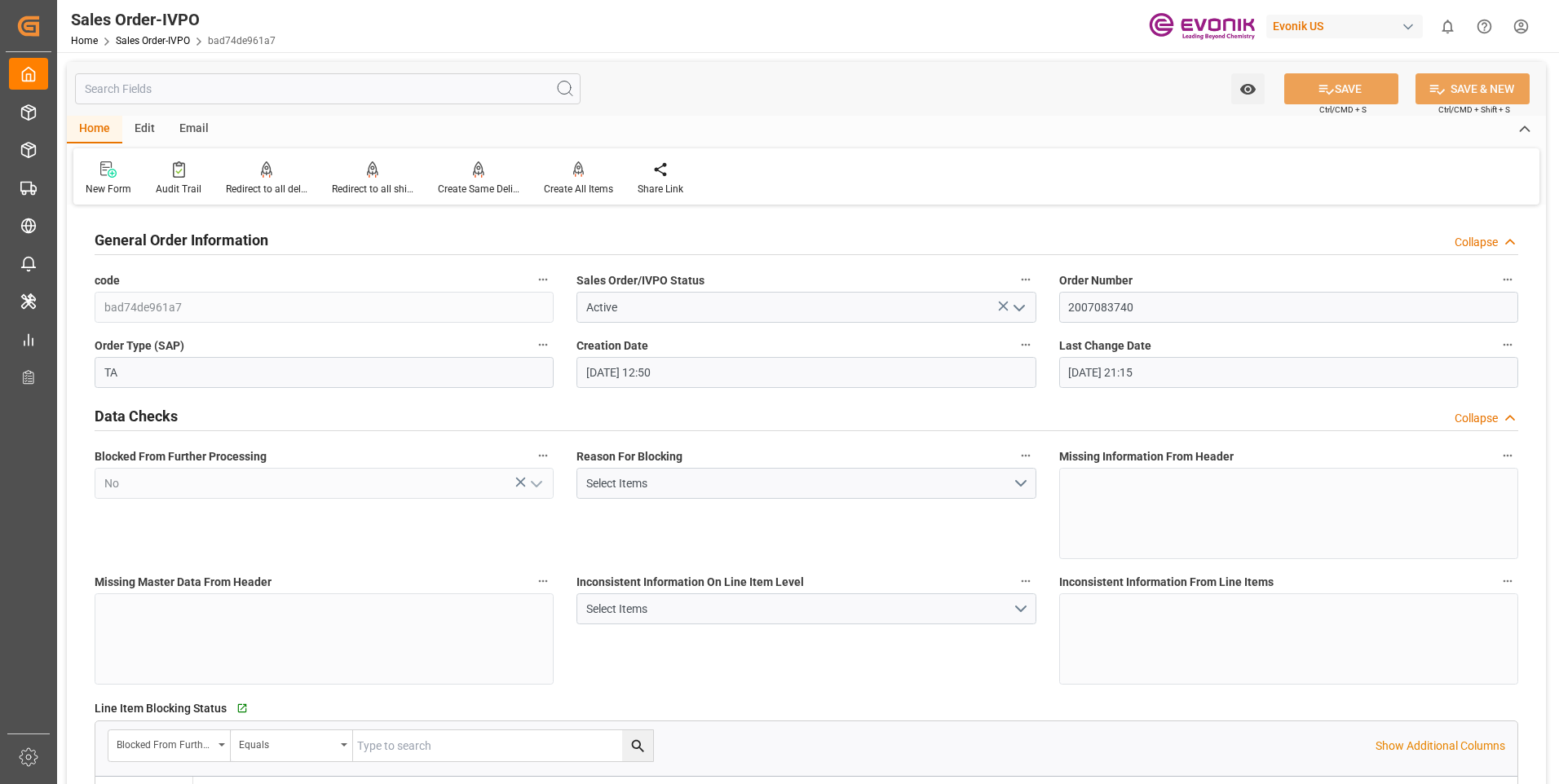
type input "09-11-2025 21:15"
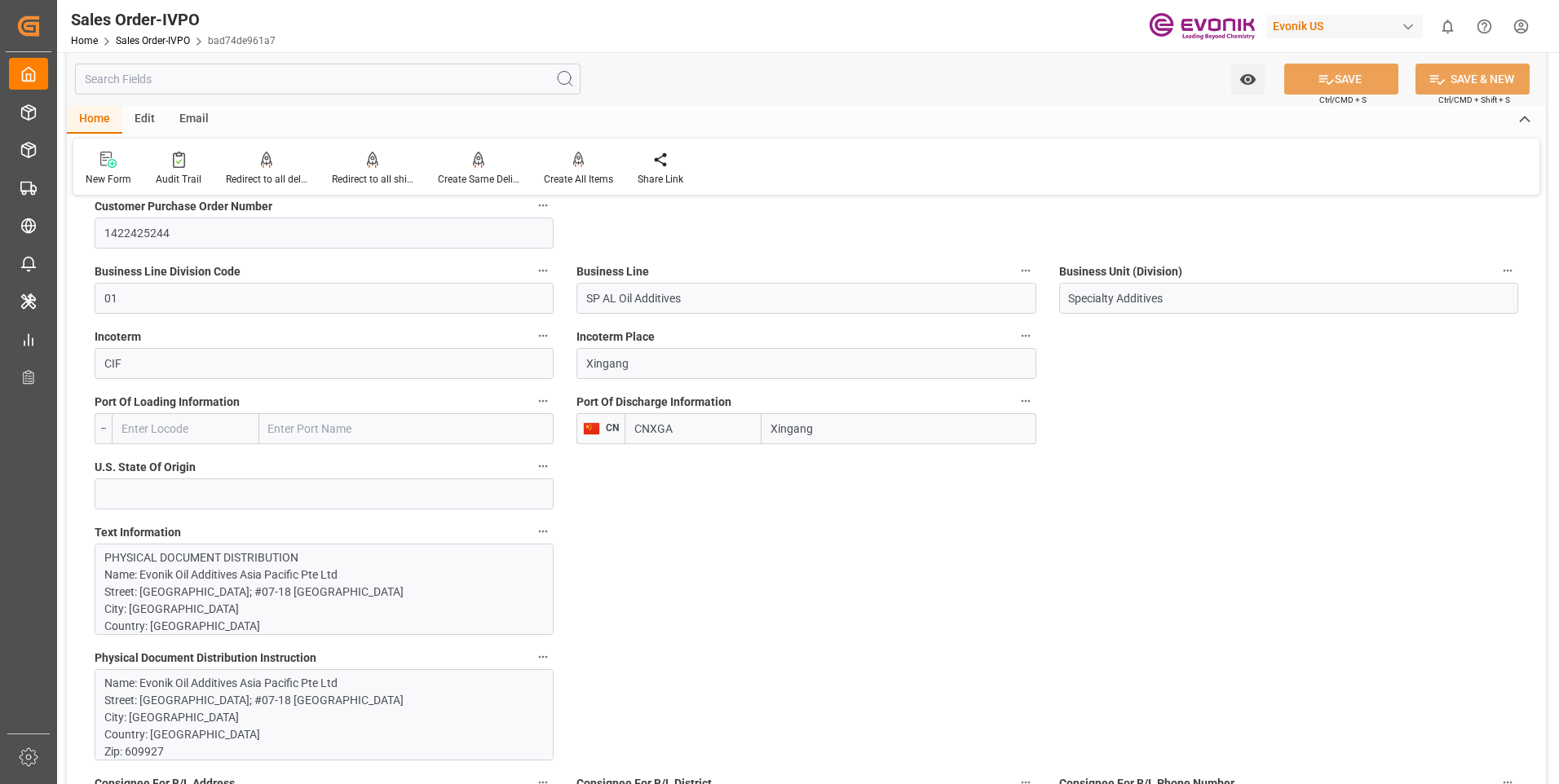
scroll to position [978, 0]
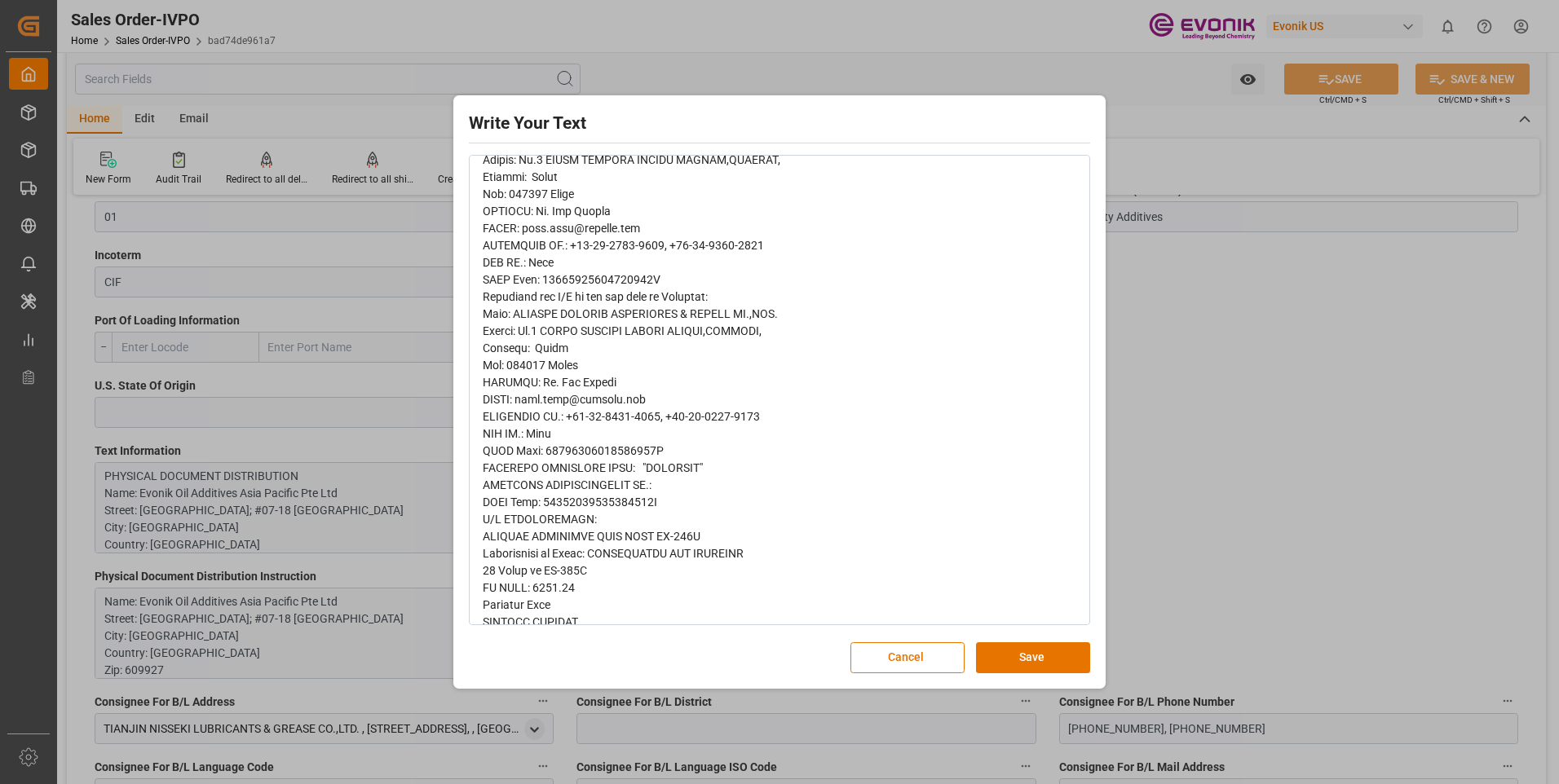
scroll to position [0, 0]
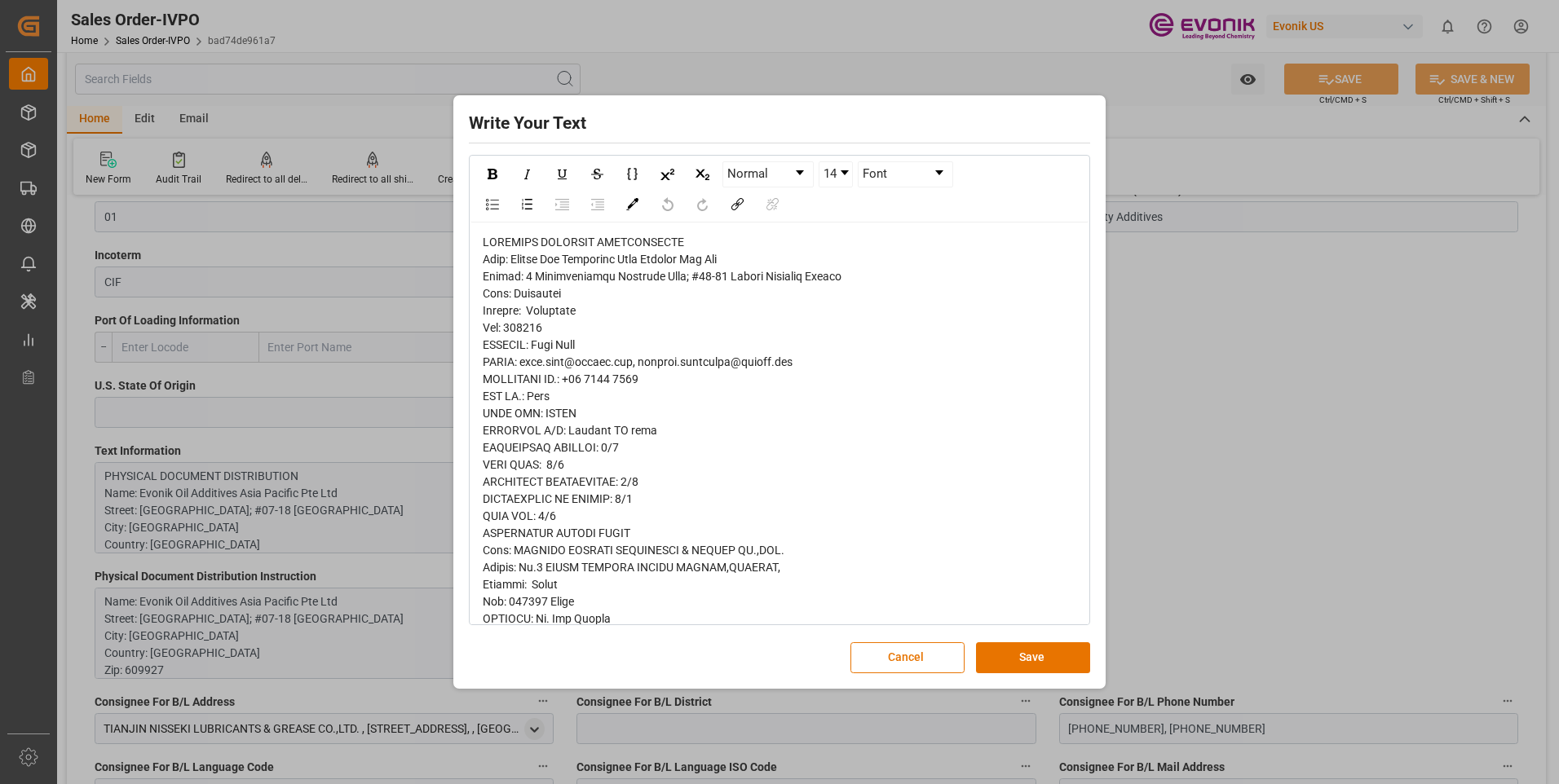
click at [1383, 394] on div "Write Your Text Normal 14 Font Cancel Save" at bounding box center [779, 392] width 1559 height 784
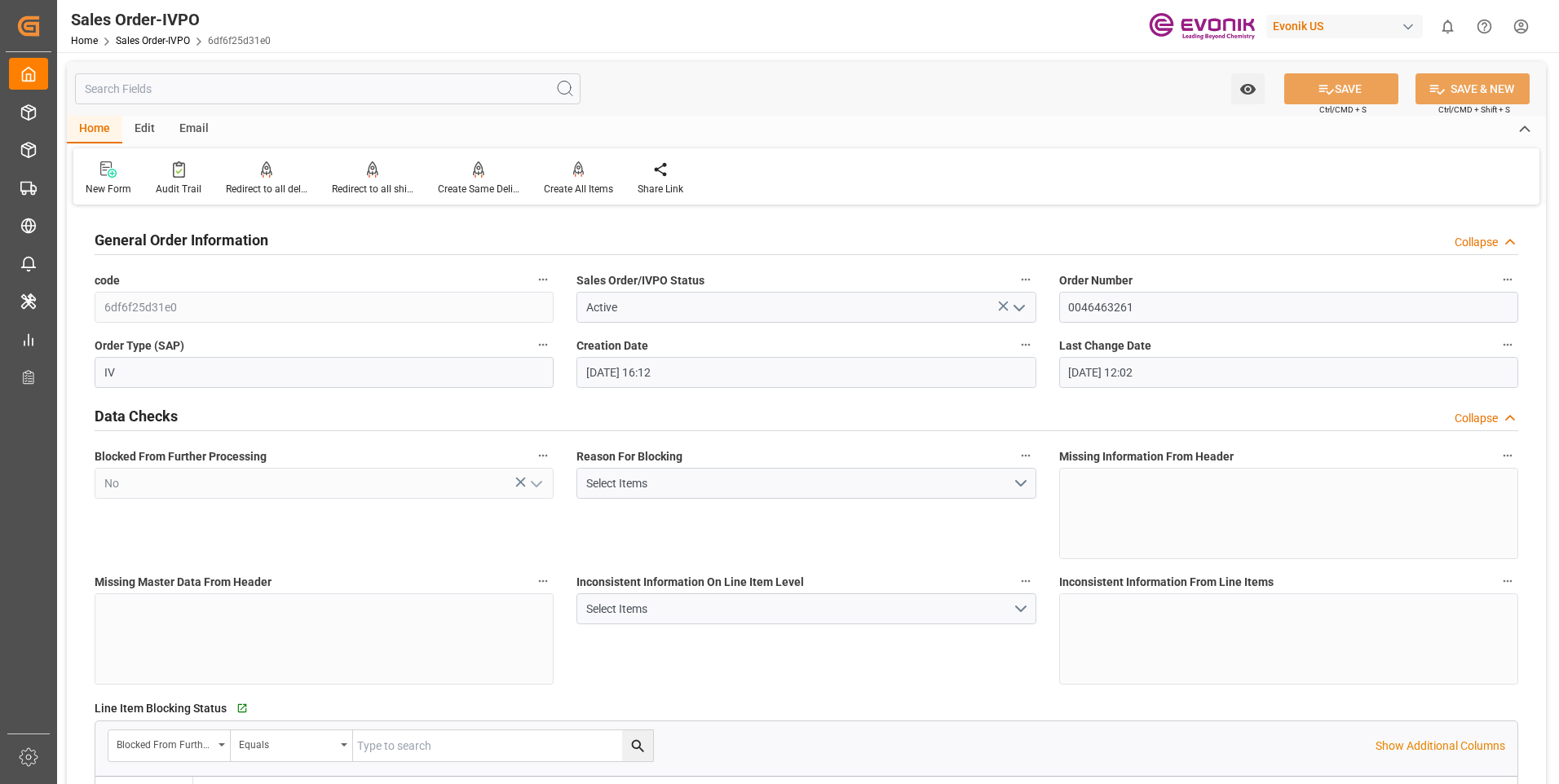
scroll to position [2119, 0]
